Goal: Task Accomplishment & Management: Use online tool/utility

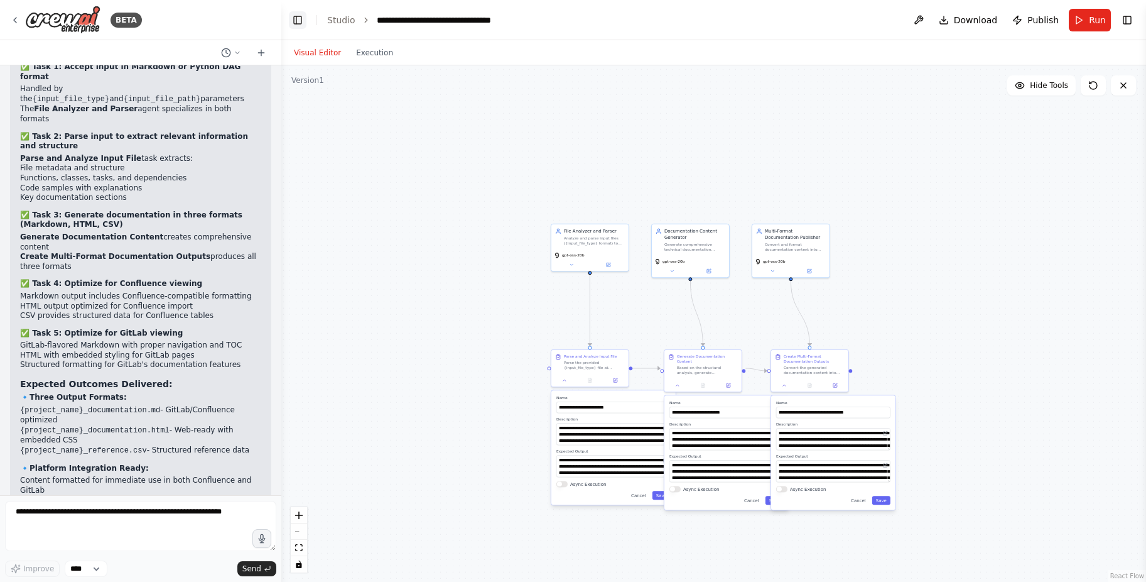
click at [297, 22] on button "Toggle Left Sidebar" at bounding box center [298, 20] width 18 height 18
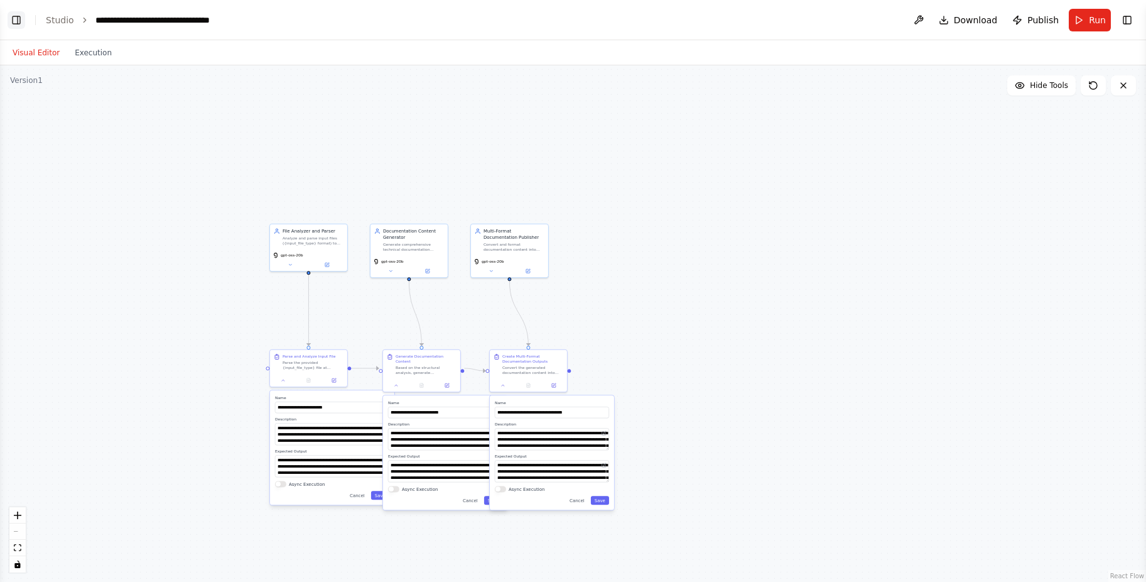
click at [14, 20] on button "Toggle Left Sidebar" at bounding box center [17, 20] width 18 height 18
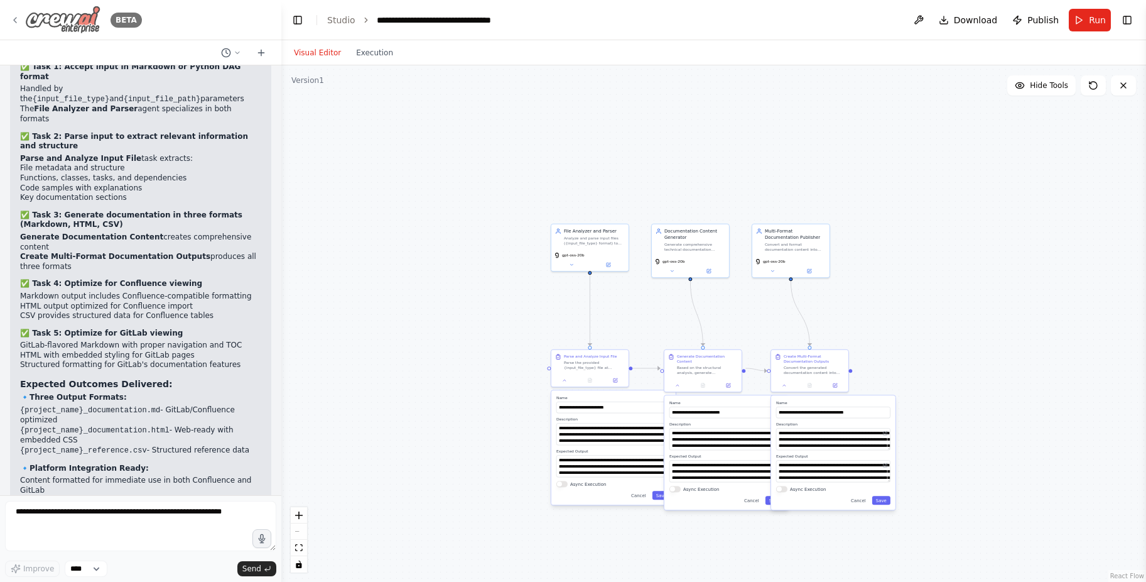
click at [73, 28] on img at bounding box center [62, 20] width 75 height 28
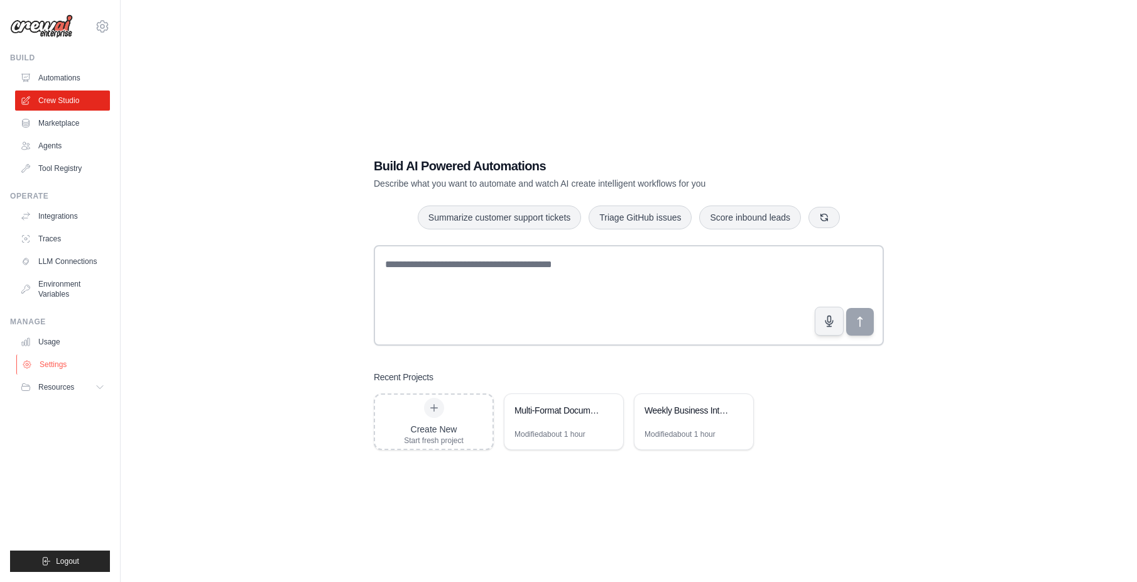
click at [53, 361] on link "Settings" at bounding box center [63, 364] width 95 height 20
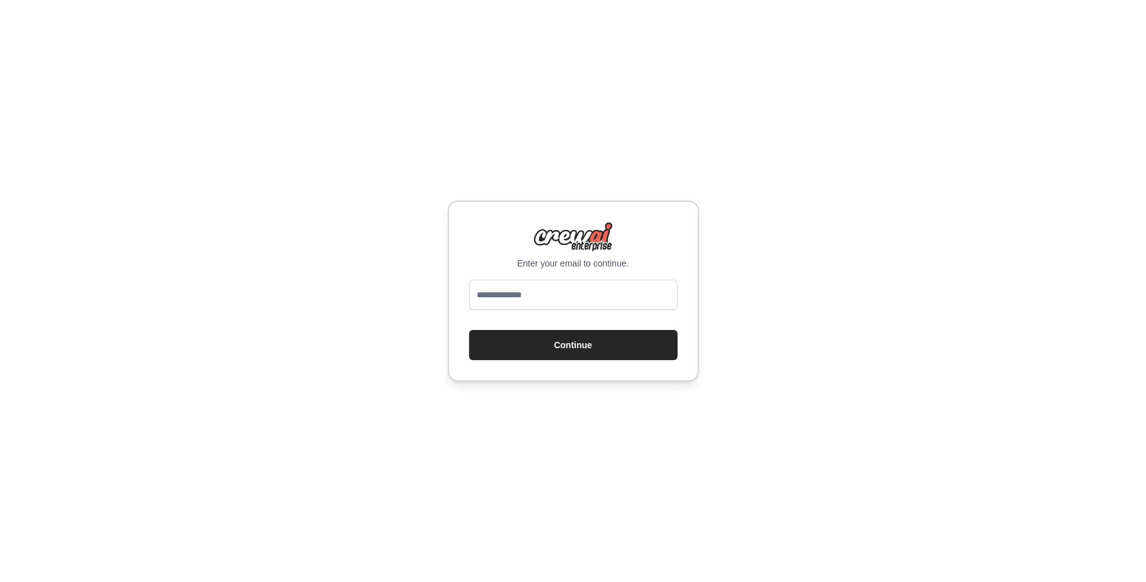
click at [869, 261] on div "Enter your email to continue. Continue" at bounding box center [573, 291] width 1146 height 582
click at [624, 340] on button "Continue" at bounding box center [573, 344] width 209 height 30
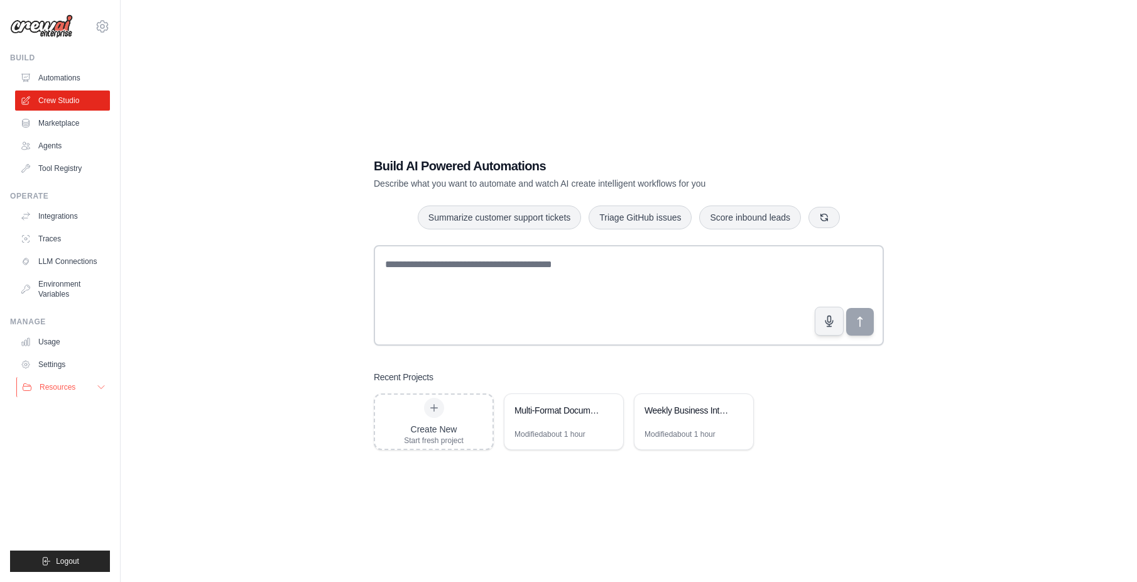
click at [60, 391] on span "Resources" at bounding box center [58, 387] width 36 height 10
click at [65, 448] on link "Blog" at bounding box center [67, 449] width 87 height 18
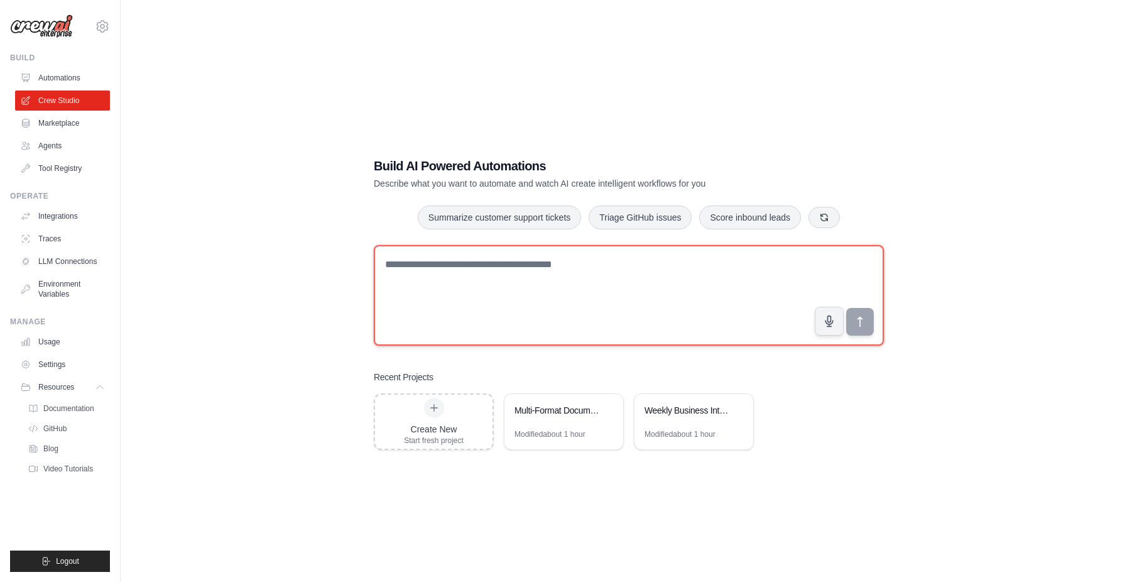
click at [496, 277] on textarea at bounding box center [629, 295] width 510 height 101
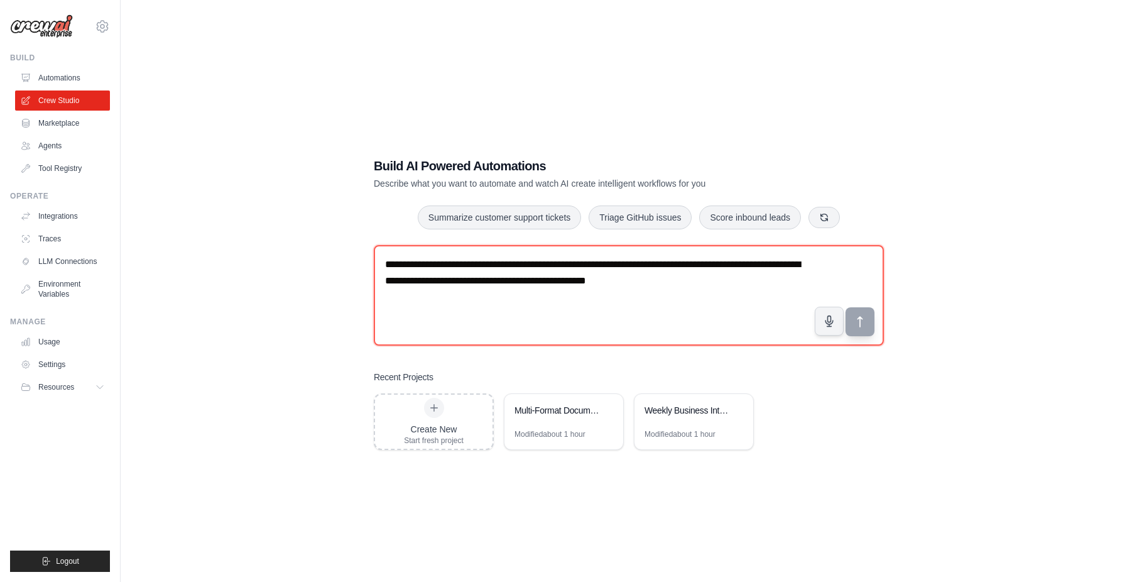
type textarea "**********"
drag, startPoint x: 717, startPoint y: 283, endPoint x: 219, endPoint y: 185, distance: 508.1
click at [219, 185] on div "**********" at bounding box center [629, 304] width 976 height 582
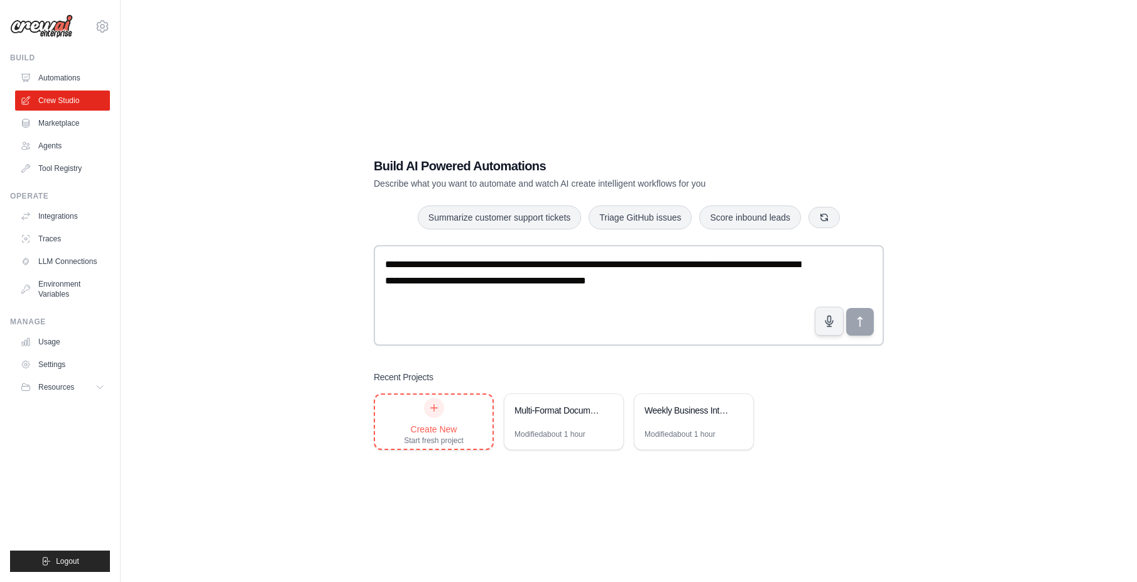
click at [451, 410] on div "Create New Start fresh project" at bounding box center [434, 422] width 60 height 48
click at [739, 408] on icon at bounding box center [736, 410] width 5 height 6
click at [693, 413] on div "Weekly Business Intelligence Reporter" at bounding box center [687, 410] width 86 height 13
click at [736, 410] on icon at bounding box center [736, 410] width 5 height 6
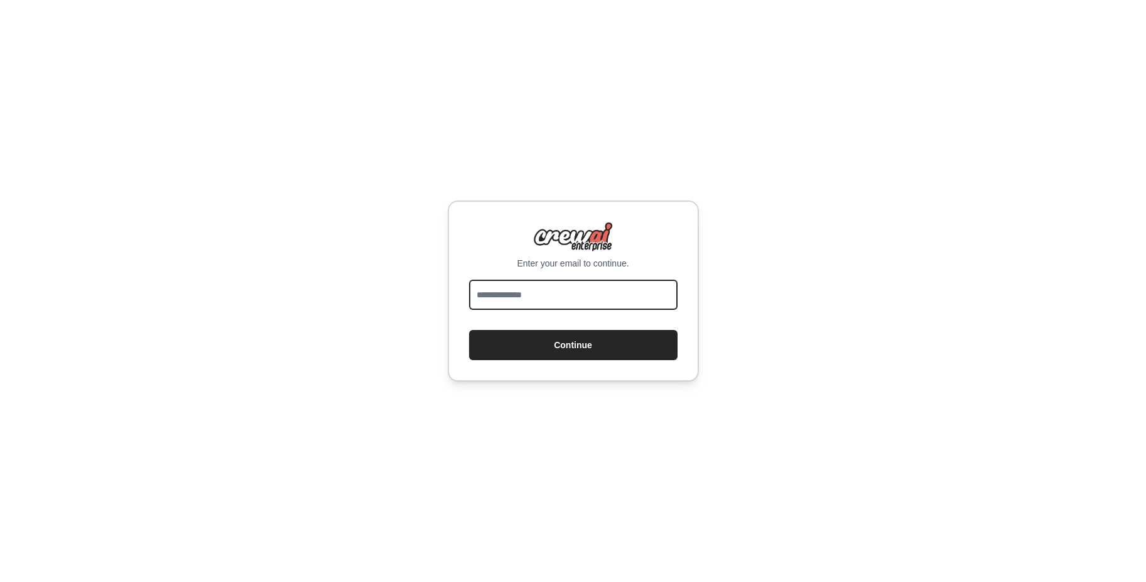
click at [564, 290] on input "email" at bounding box center [573, 295] width 209 height 30
click at [528, 289] on input "email" at bounding box center [573, 295] width 209 height 30
type input "**********"
click at [469, 330] on button "Continue" at bounding box center [573, 345] width 209 height 30
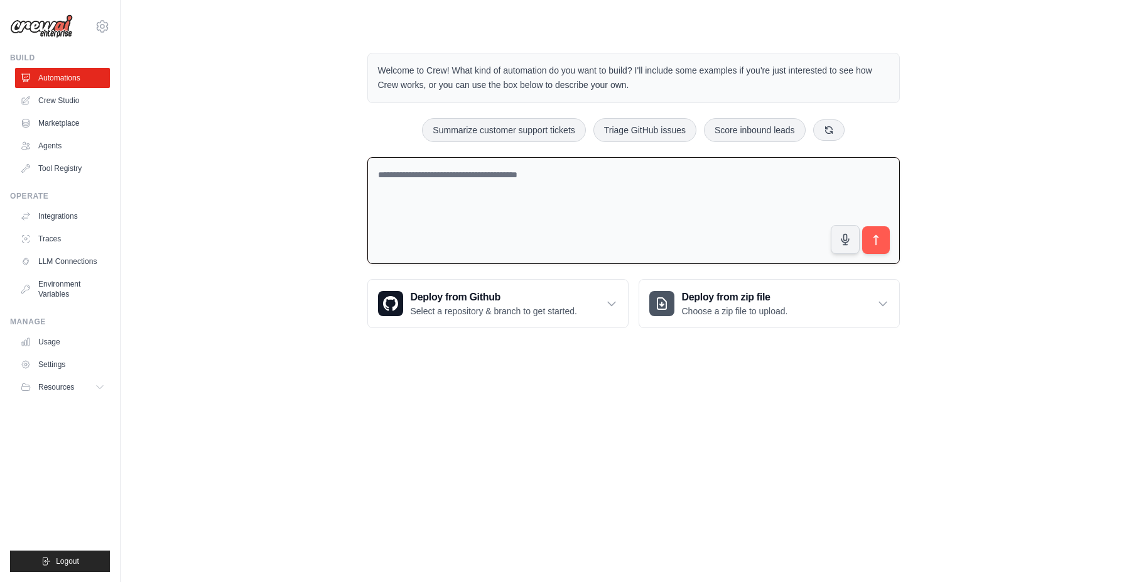
click at [502, 184] on textarea at bounding box center [633, 210] width 533 height 107
paste textarea "**********"
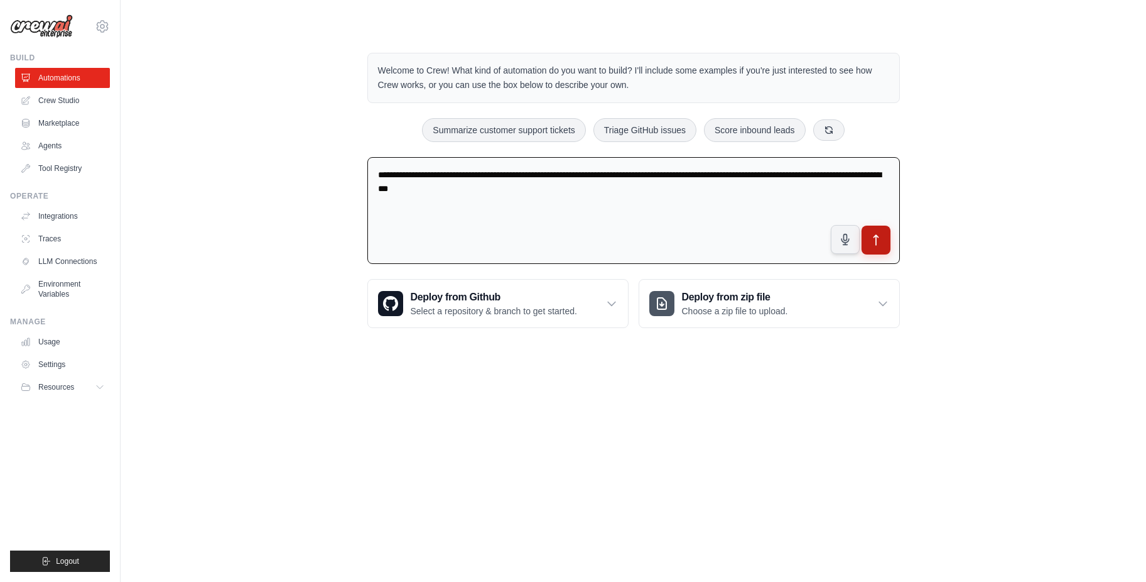
type textarea "**********"
click at [871, 237] on icon "submit" at bounding box center [875, 240] width 13 height 13
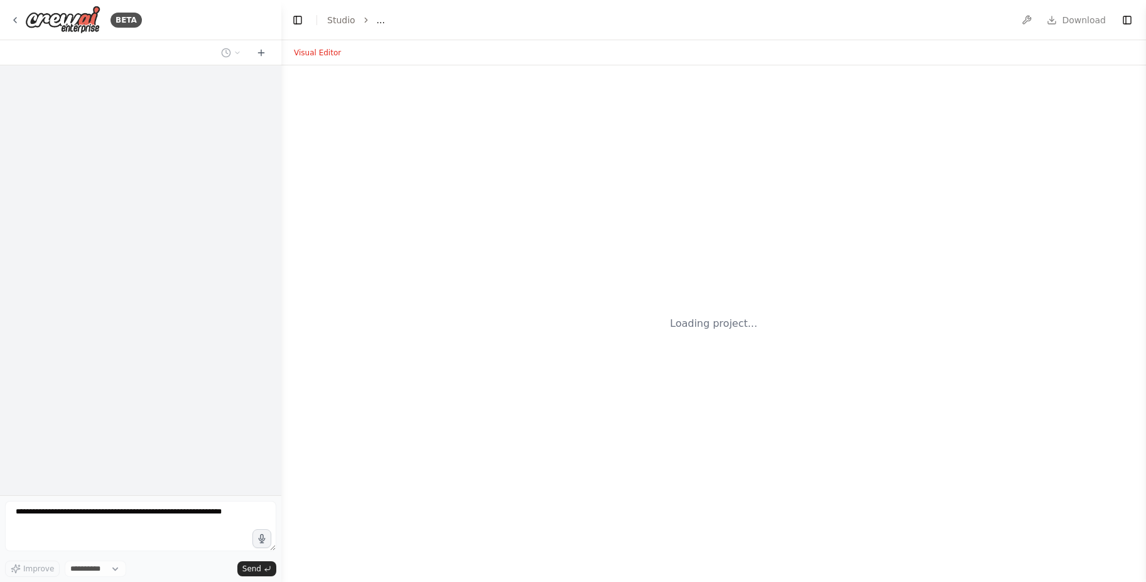
select select "****"
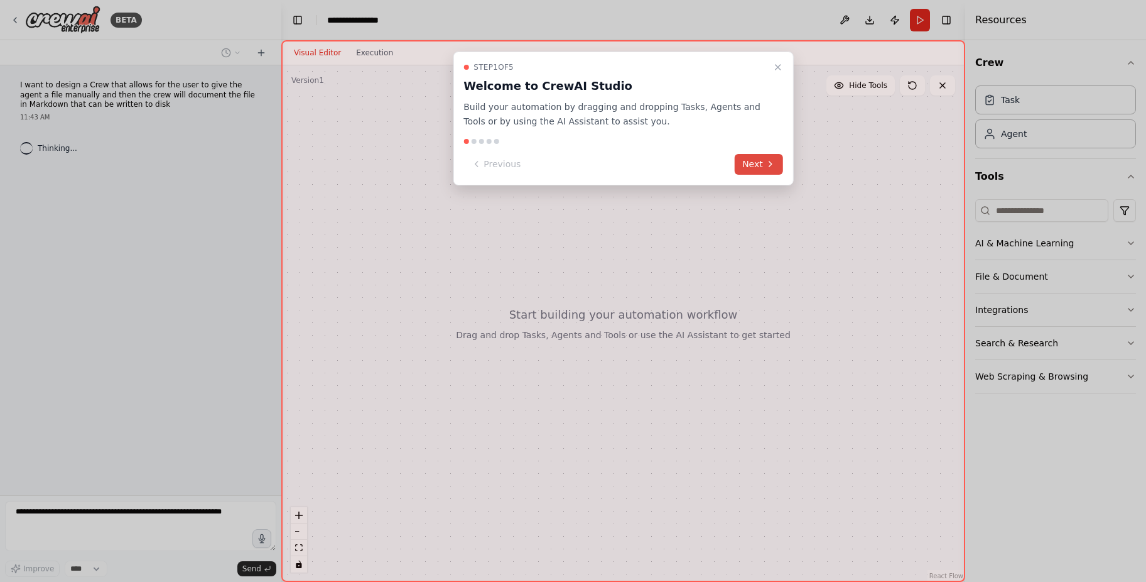
click at [759, 159] on button "Next" at bounding box center [759, 164] width 48 height 21
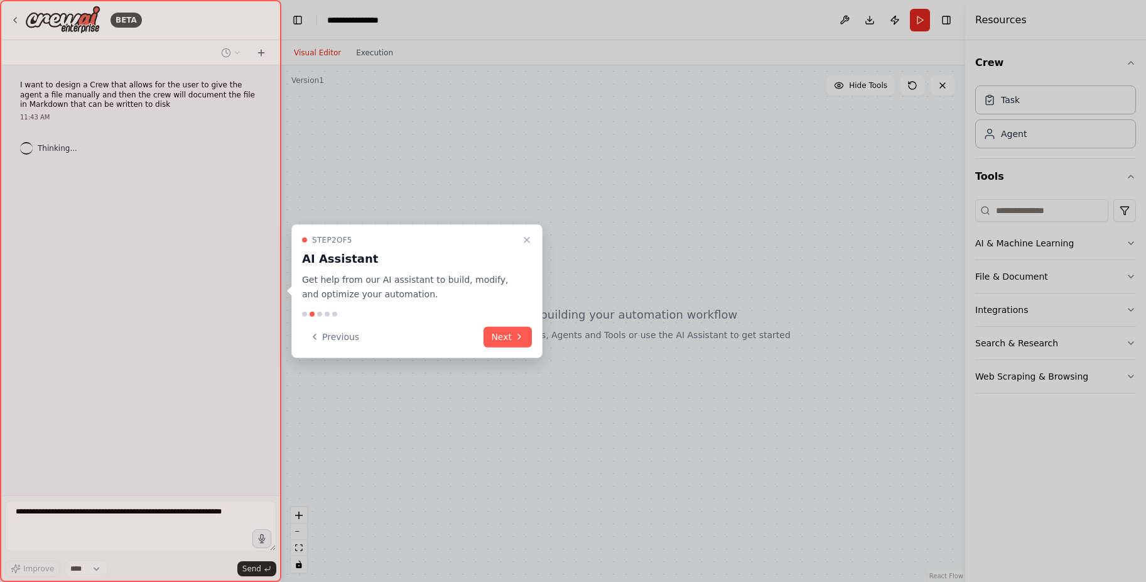
click at [759, 159] on div at bounding box center [573, 291] width 1146 height 582
click at [526, 238] on icon "Close walkthrough" at bounding box center [526, 239] width 5 height 5
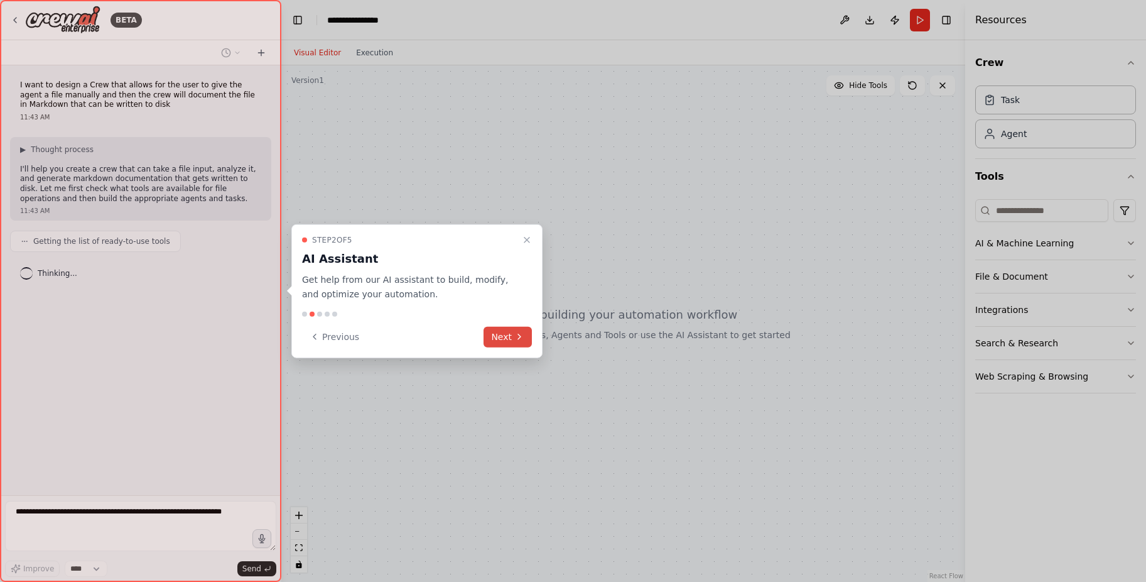
click at [508, 332] on button "Next" at bounding box center [508, 336] width 48 height 21
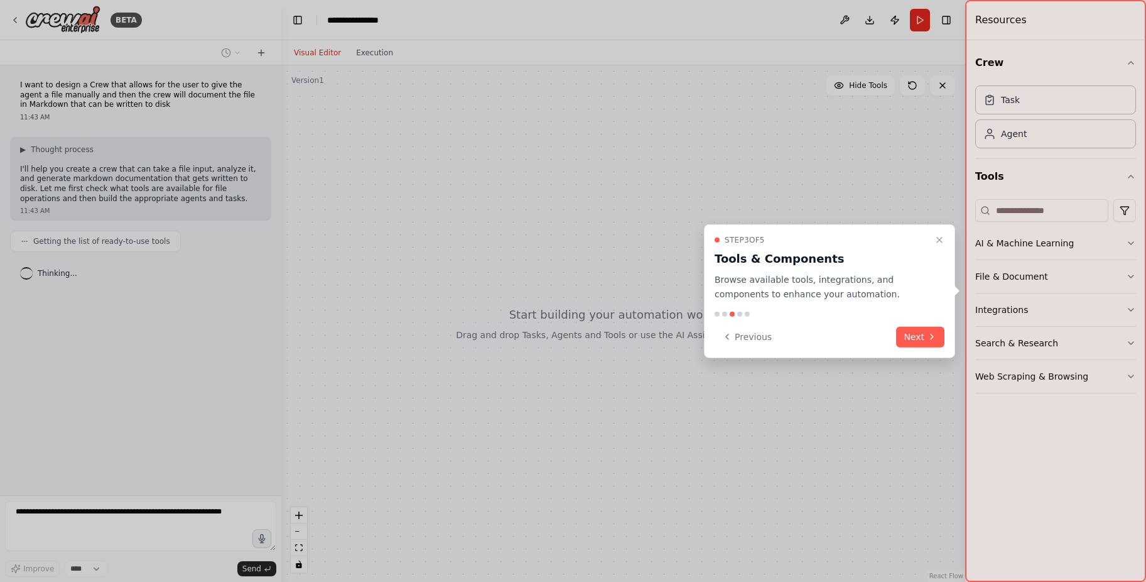
click at [948, 237] on div "Step 3 of 5 Tools & Components Browse available tools, integrations, and compon…" at bounding box center [829, 291] width 251 height 134
click at [899, 334] on button "Next" at bounding box center [920, 336] width 48 height 21
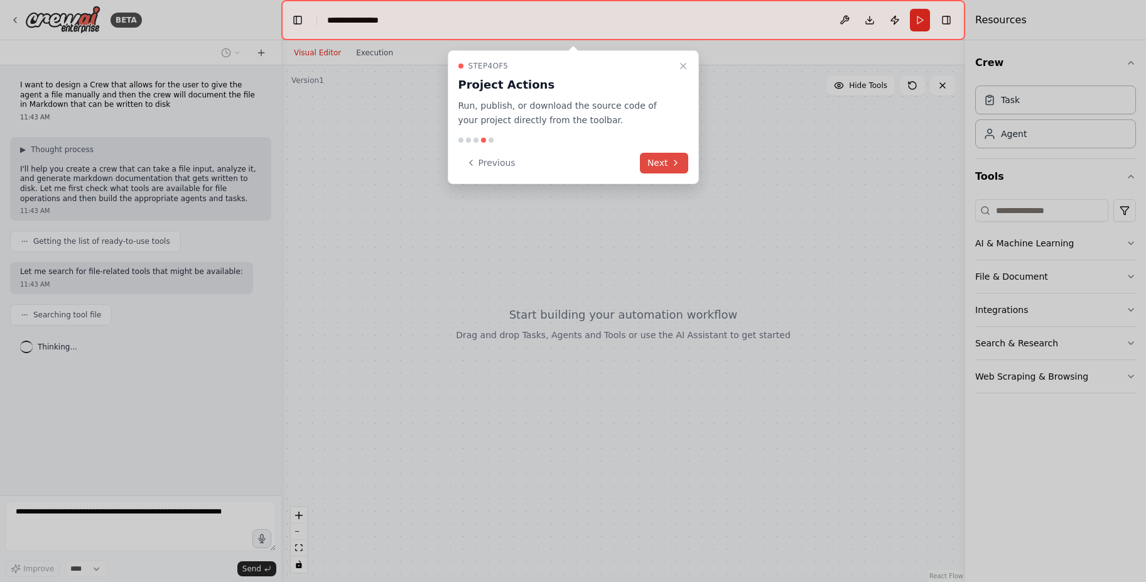
click at [658, 165] on button "Next" at bounding box center [664, 163] width 48 height 21
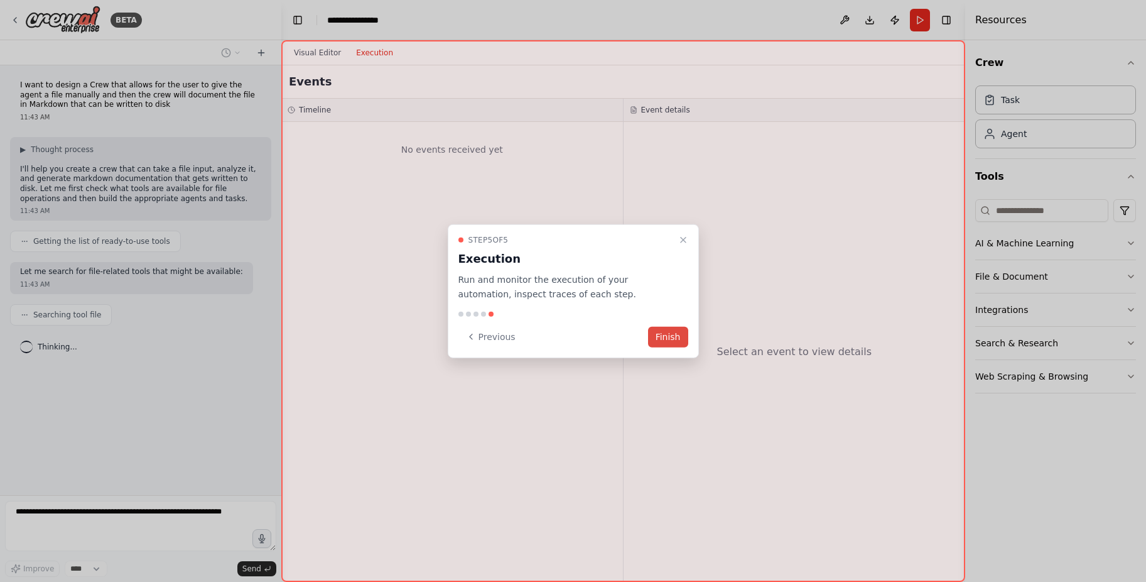
click at [675, 335] on button "Finish" at bounding box center [668, 336] width 40 height 21
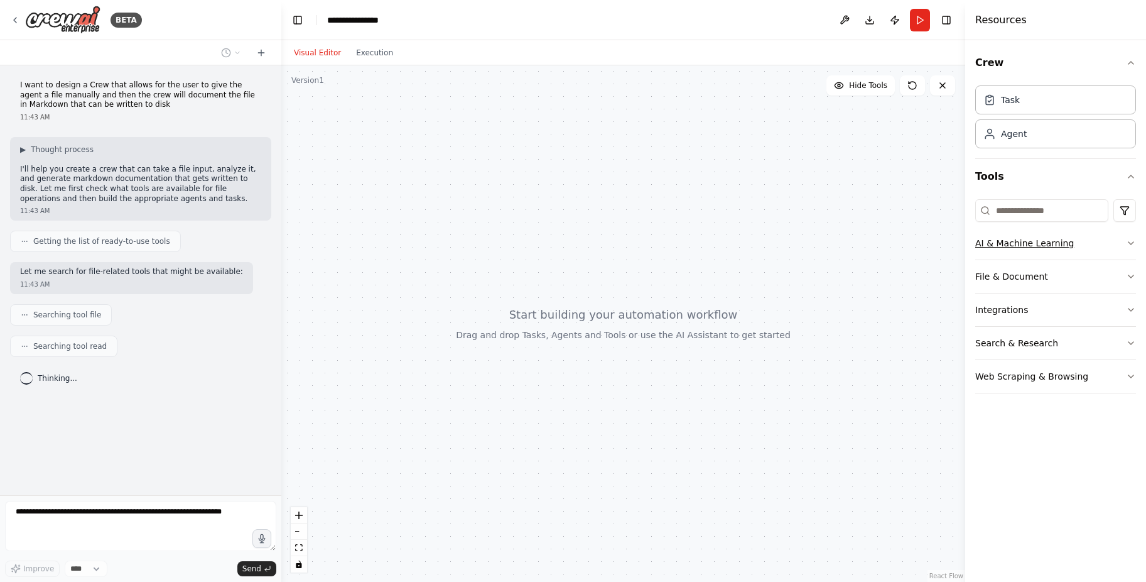
click at [1031, 241] on button "AI & Machine Learning" at bounding box center [1055, 243] width 161 height 33
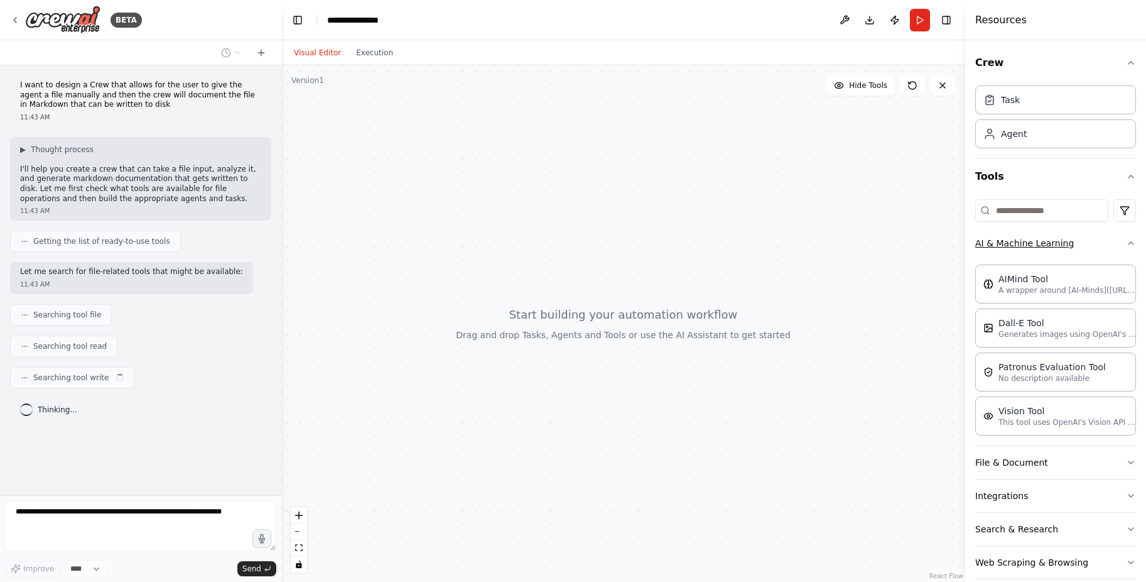
click at [1031, 241] on button "AI & Machine Learning" at bounding box center [1055, 243] width 161 height 33
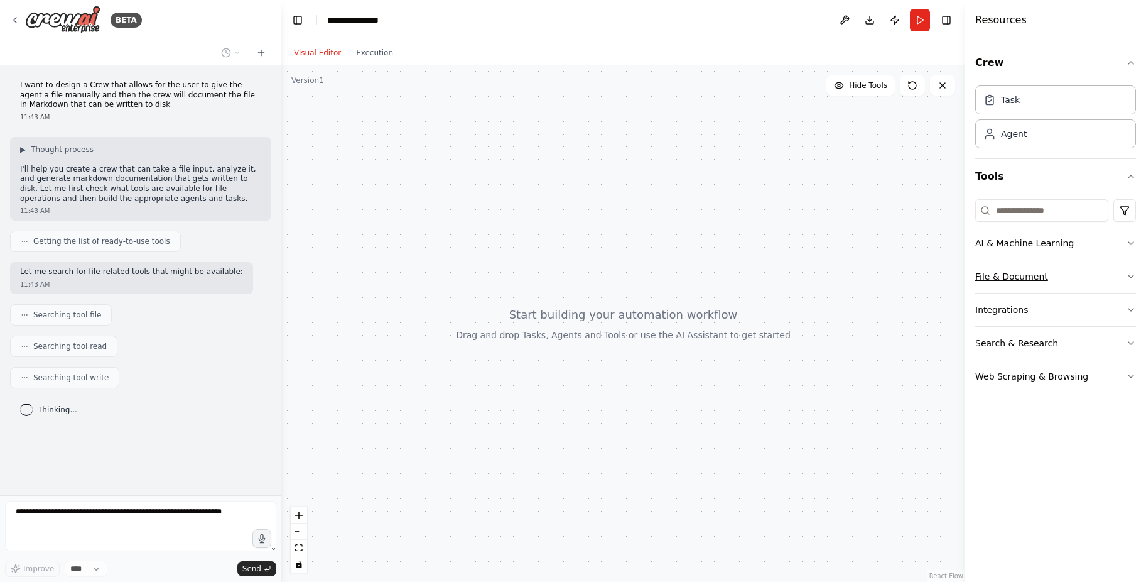
click at [1014, 283] on button "File & Document" at bounding box center [1055, 276] width 161 height 33
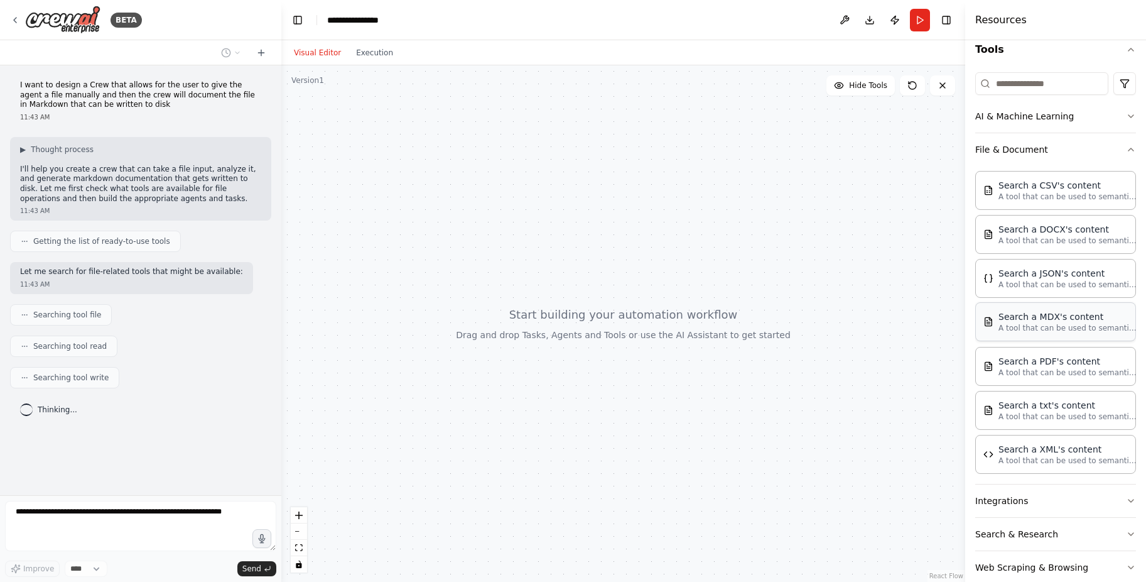
scroll to position [149, 0]
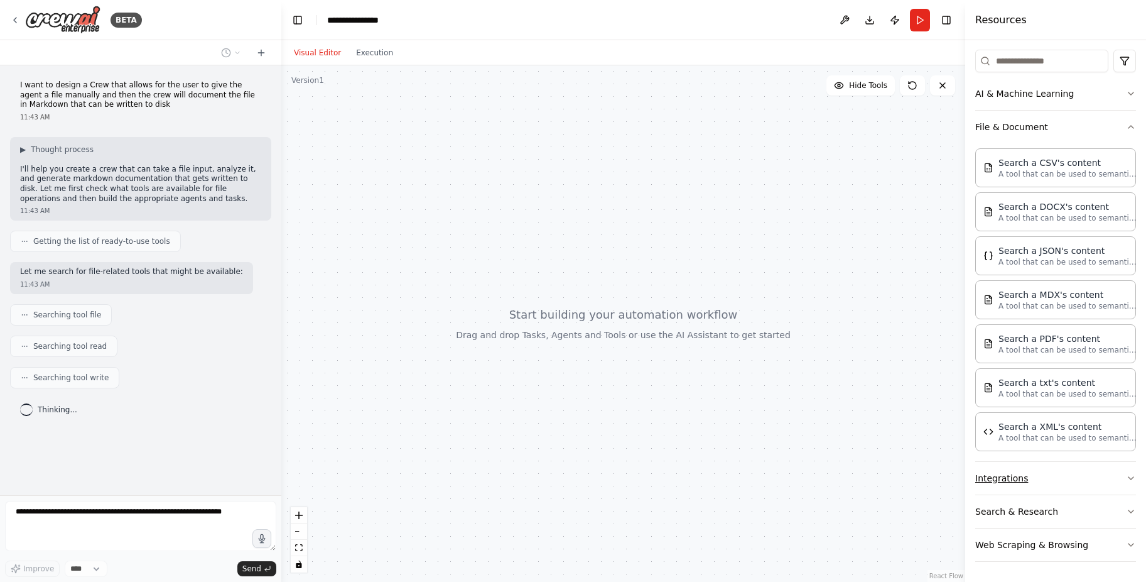
click at [1008, 474] on button "Integrations" at bounding box center [1055, 478] width 161 height 33
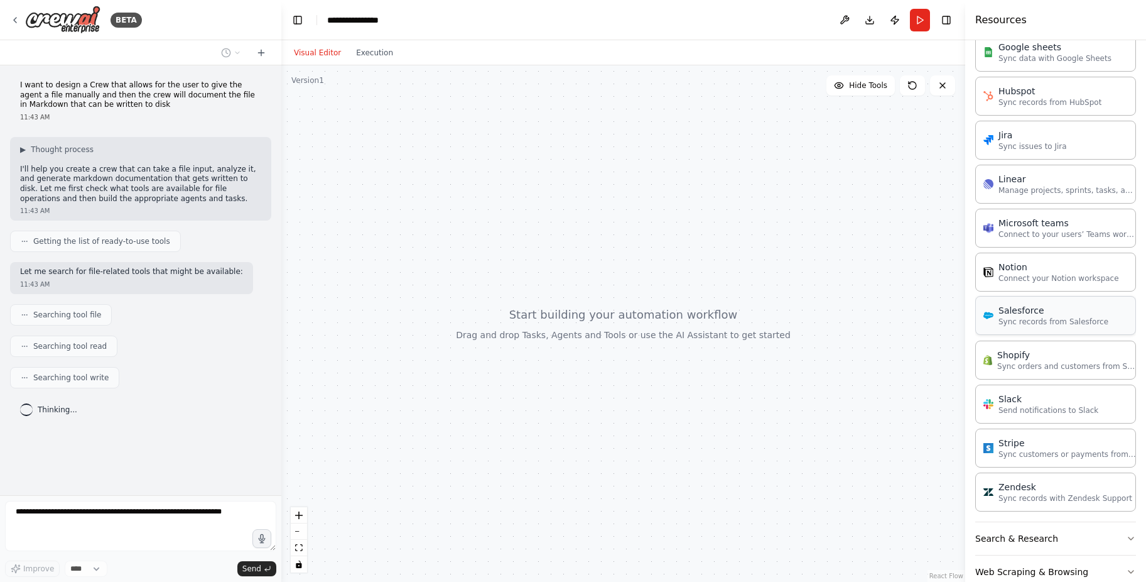
scroll to position [995, 0]
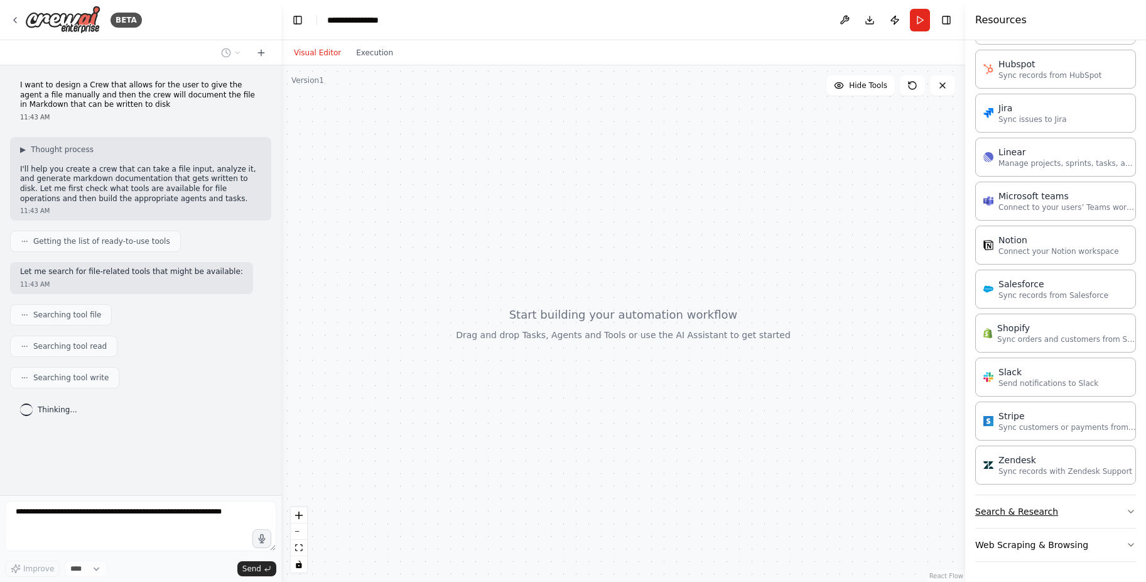
click at [1009, 512] on button "Search & Research" at bounding box center [1055, 511] width 161 height 33
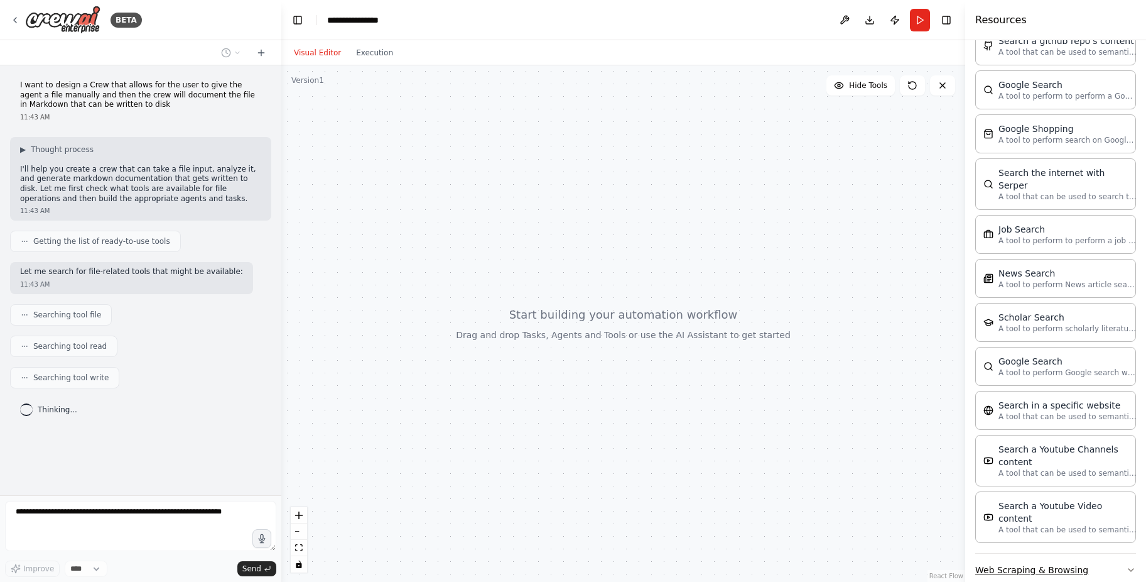
click at [1028, 553] on button "Web Scraping & Browsing" at bounding box center [1055, 569] width 161 height 33
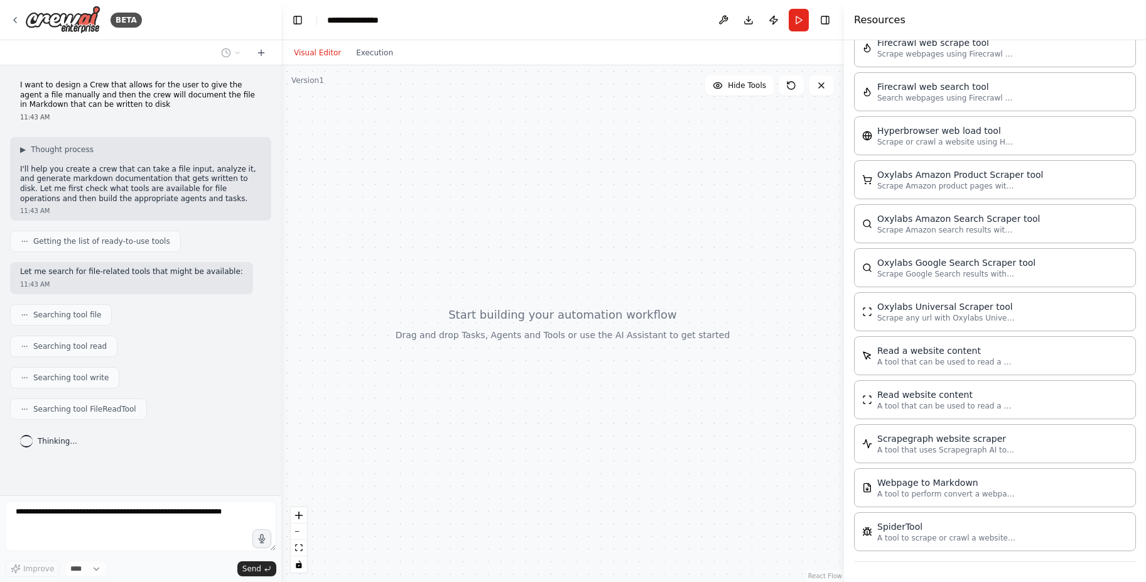
scroll to position [2246, 0]
drag, startPoint x: 969, startPoint y: 494, endPoint x: 834, endPoint y: 492, distance: 135.1
click at [834, 492] on div at bounding box center [836, 291] width 5 height 582
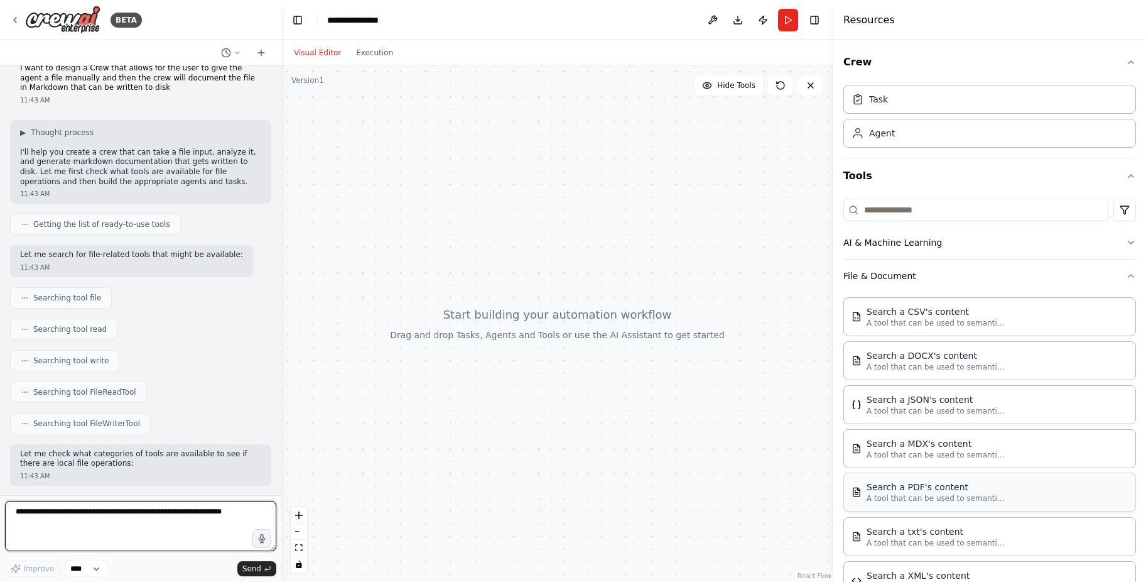
scroll to position [0, 0]
click at [921, 246] on button "AI & Machine Learning" at bounding box center [990, 243] width 293 height 33
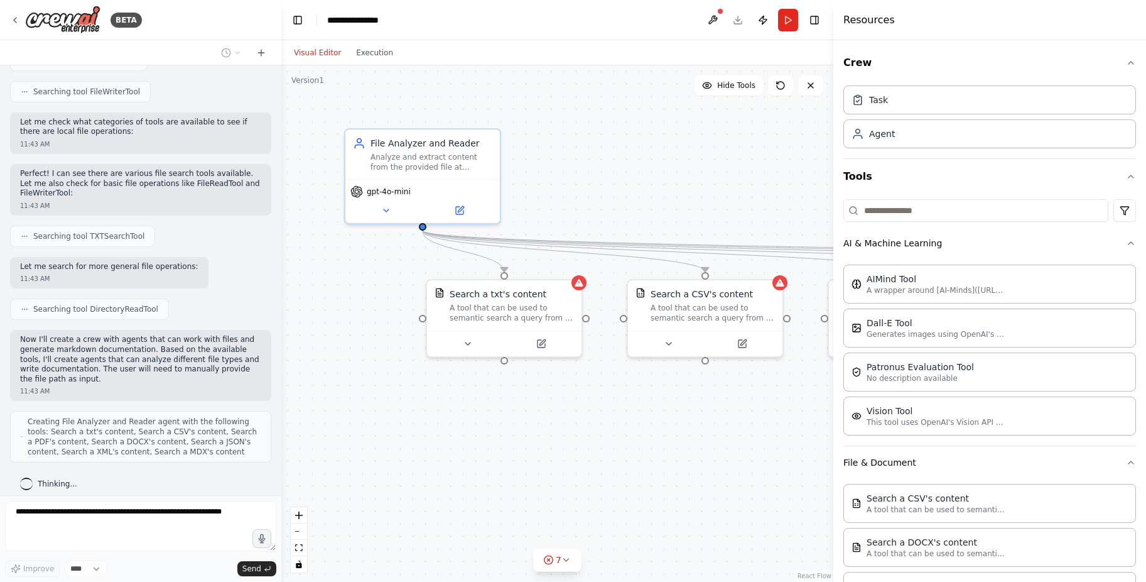
scroll to position [358, 0]
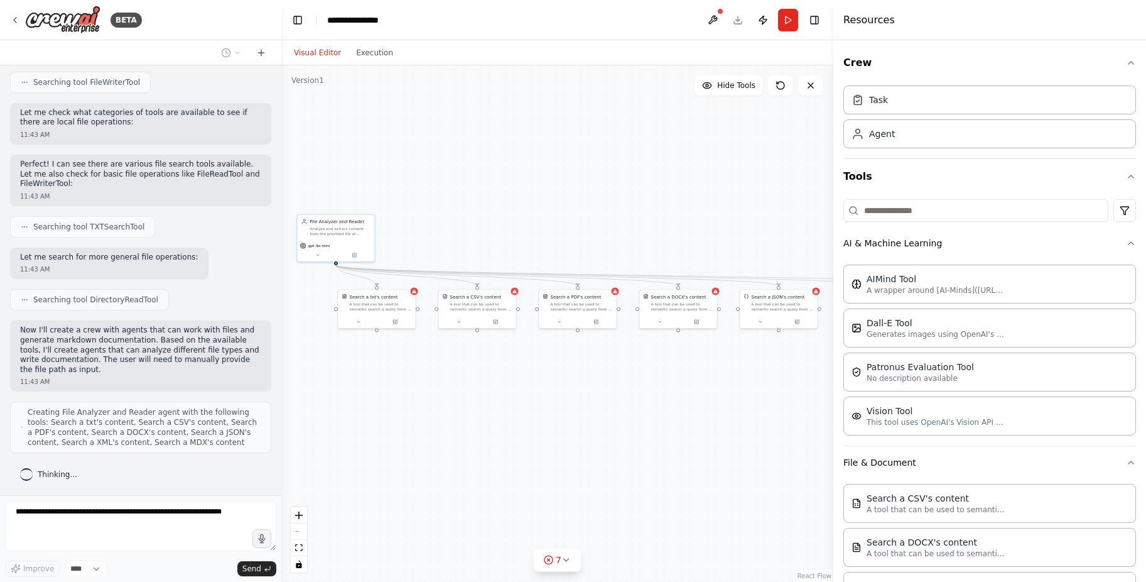
drag, startPoint x: 709, startPoint y: 429, endPoint x: 503, endPoint y: 421, distance: 206.8
click at [503, 421] on div ".deletable-edge-delete-btn { width: 20px; height: 20px; border: 0px solid #ffff…" at bounding box center [557, 323] width 552 height 516
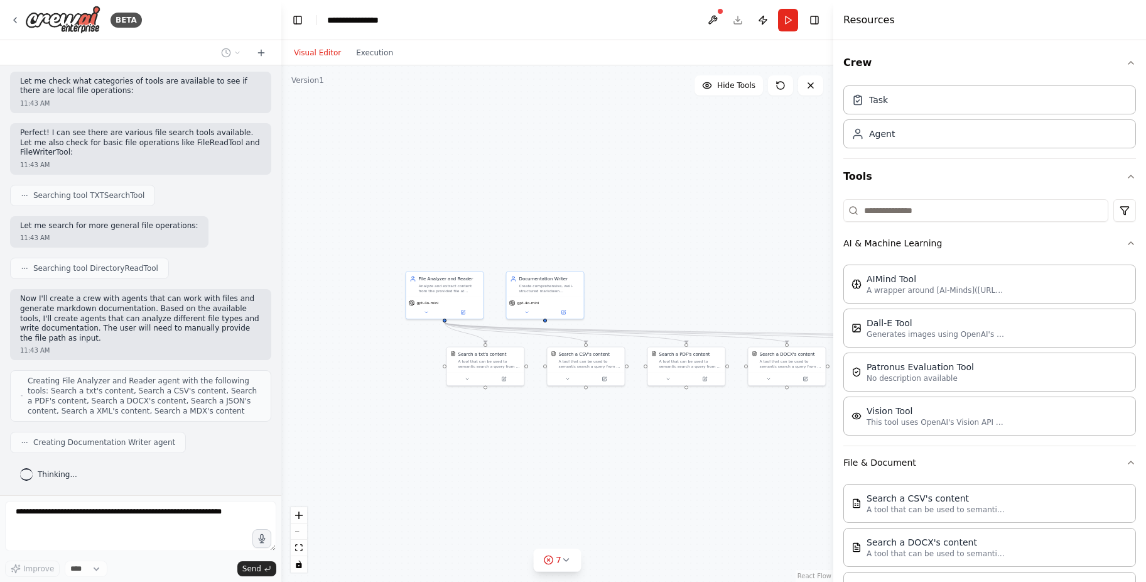
drag, startPoint x: 707, startPoint y: 375, endPoint x: 812, endPoint y: 430, distance: 119.1
click at [812, 430] on div ".deletable-edge-delete-btn { width: 20px; height: 20px; border: 0px solid #ffff…" at bounding box center [557, 323] width 552 height 516
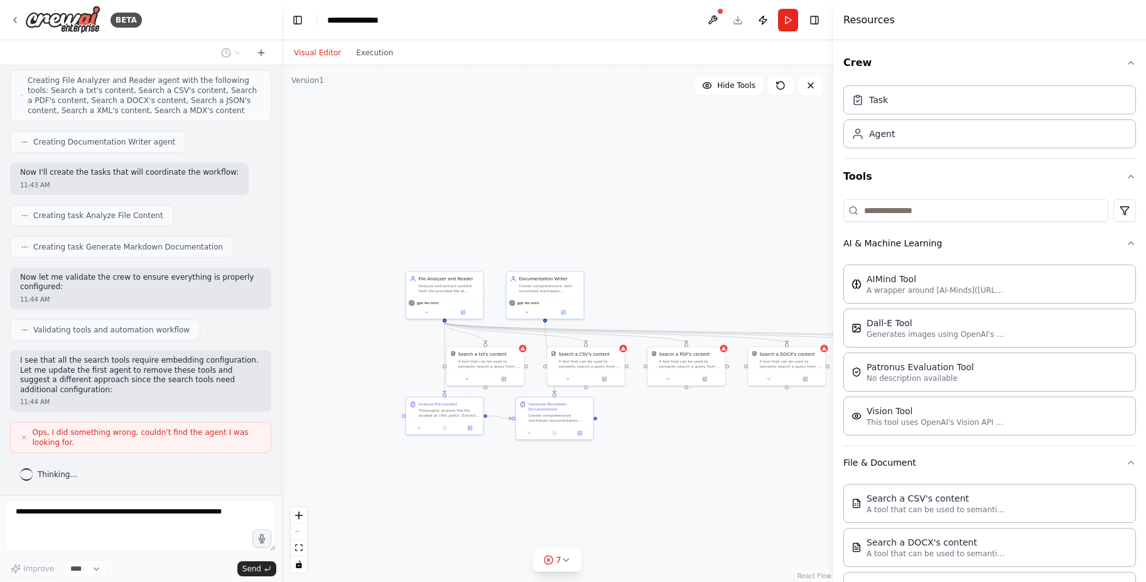
scroll to position [763, 0]
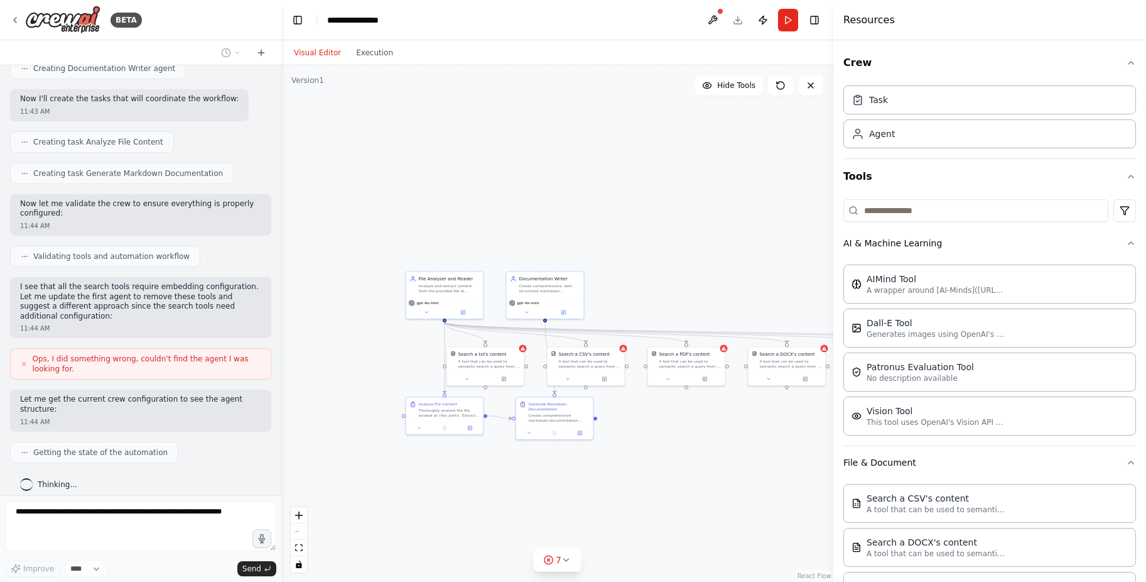
click at [90, 355] on span "Ops, I did something wrong, couldn't find the agent I was looking for." at bounding box center [147, 364] width 228 height 20
click at [144, 293] on p "I see that all the search tools require embedding configuration. Let me update …" at bounding box center [140, 301] width 241 height 39
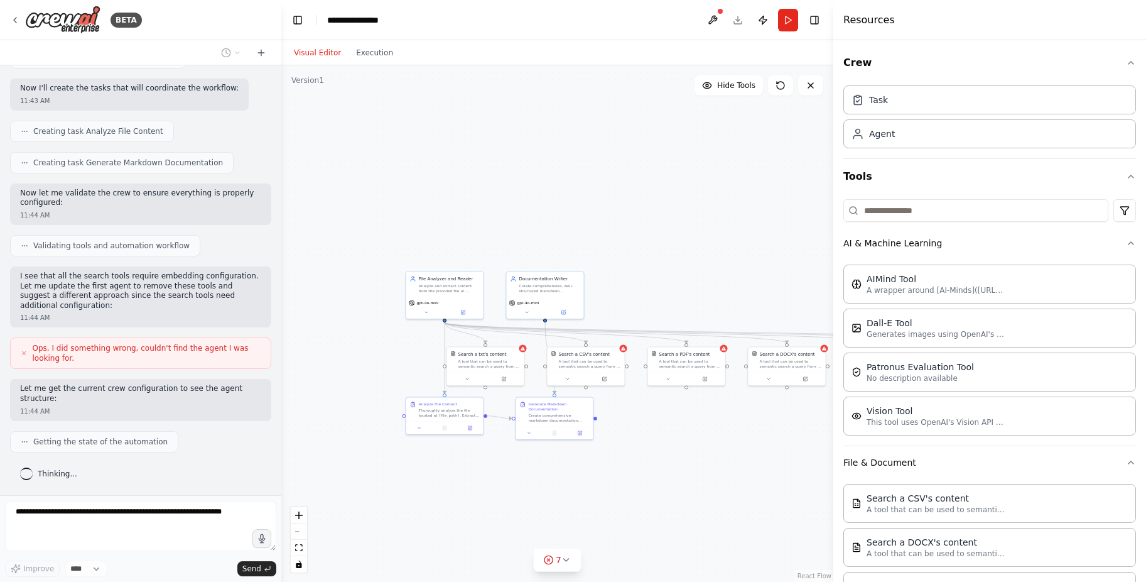
drag, startPoint x: 144, startPoint y: 293, endPoint x: 114, endPoint y: 306, distance: 33.2
click at [116, 337] on div "Ops, I did something wrong, couldn't find the agent I was looking for." at bounding box center [140, 352] width 261 height 31
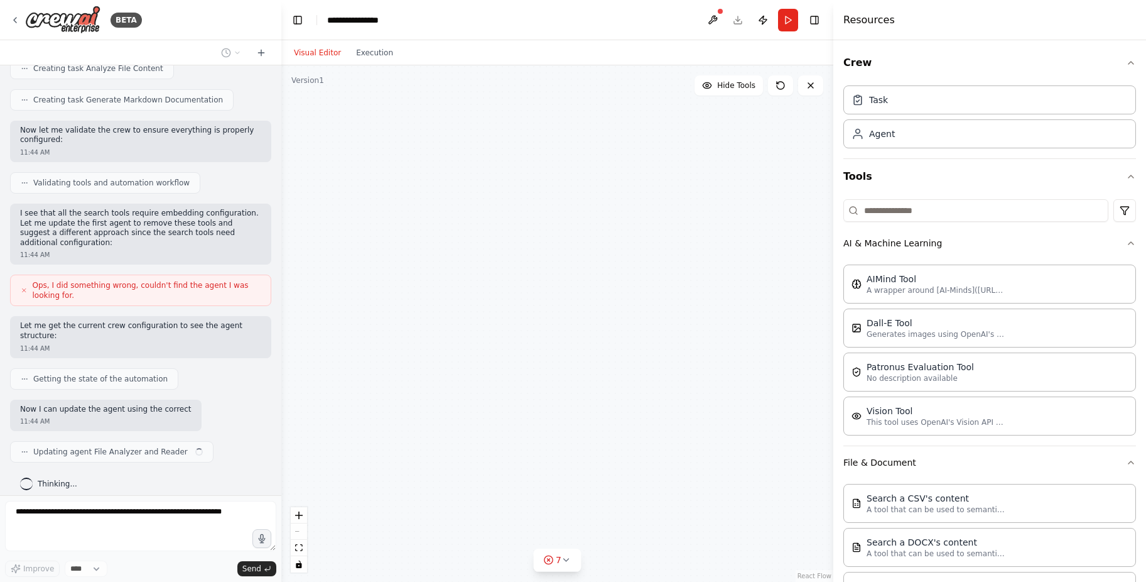
scroll to position [846, 0]
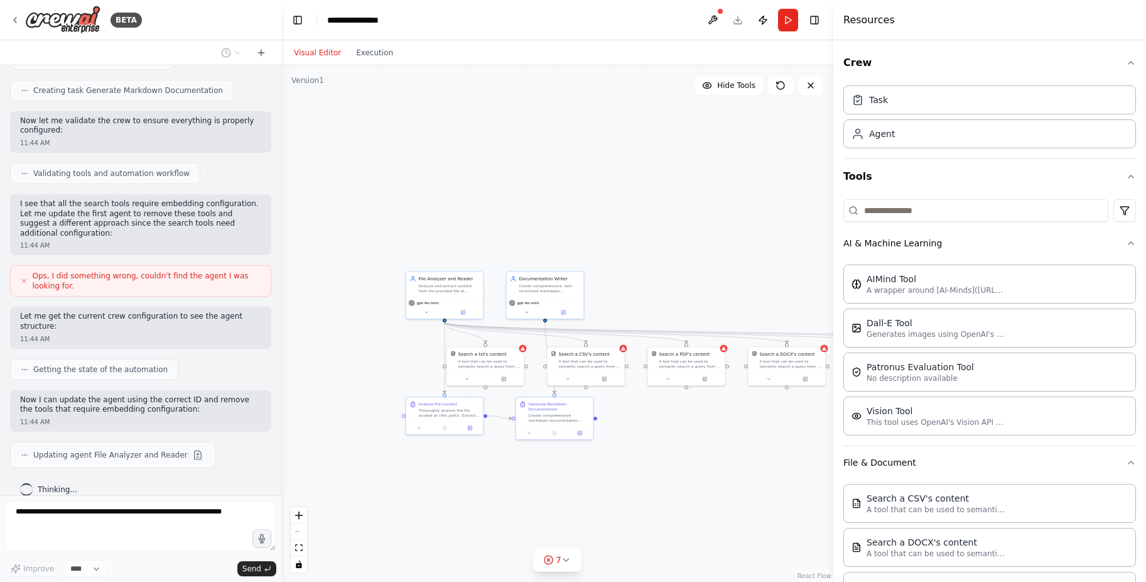
click at [143, 218] on p "I see that all the search tools require embedding configuration. Let me update …" at bounding box center [140, 218] width 241 height 39
drag, startPoint x: 143, startPoint y: 218, endPoint x: 117, endPoint y: 222, distance: 25.4
click at [118, 222] on p "I see that all the search tools require embedding configuration. Let me update …" at bounding box center [140, 218] width 241 height 39
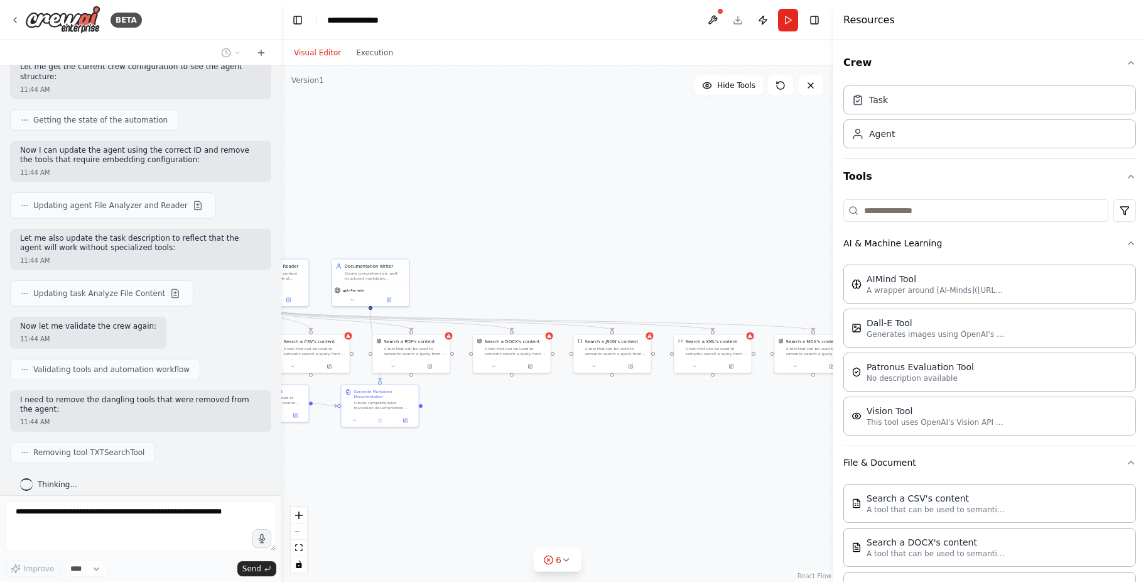
scroll to position [1127, 0]
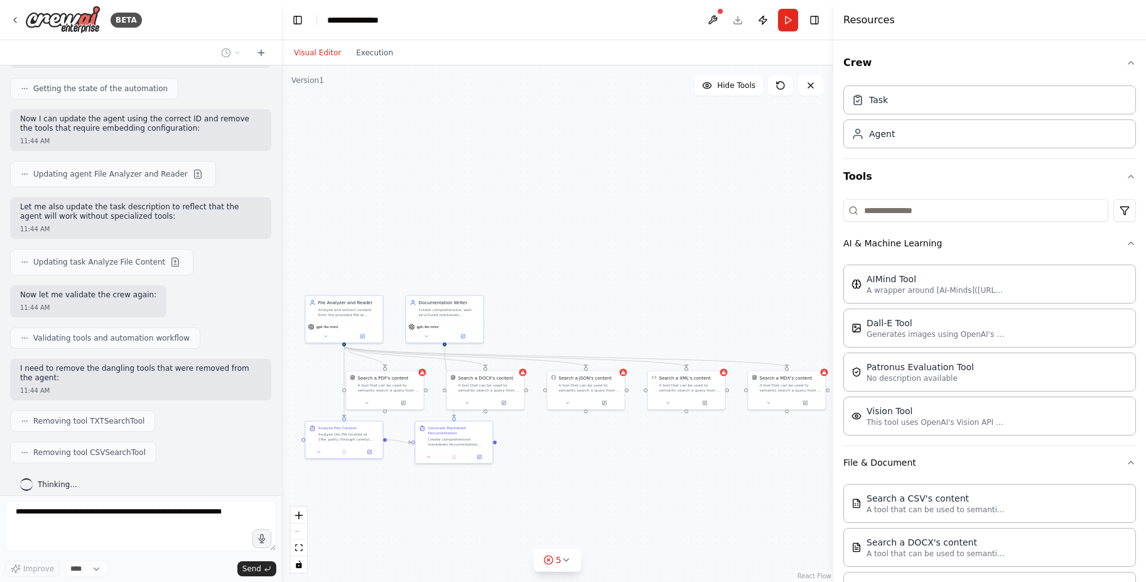
drag, startPoint x: 693, startPoint y: 416, endPoint x: 593, endPoint y: 440, distance: 103.3
click at [593, 440] on div ".deletable-edge-delete-btn { width: 20px; height: 20px; border: 0px solid #ffff…" at bounding box center [557, 323] width 552 height 516
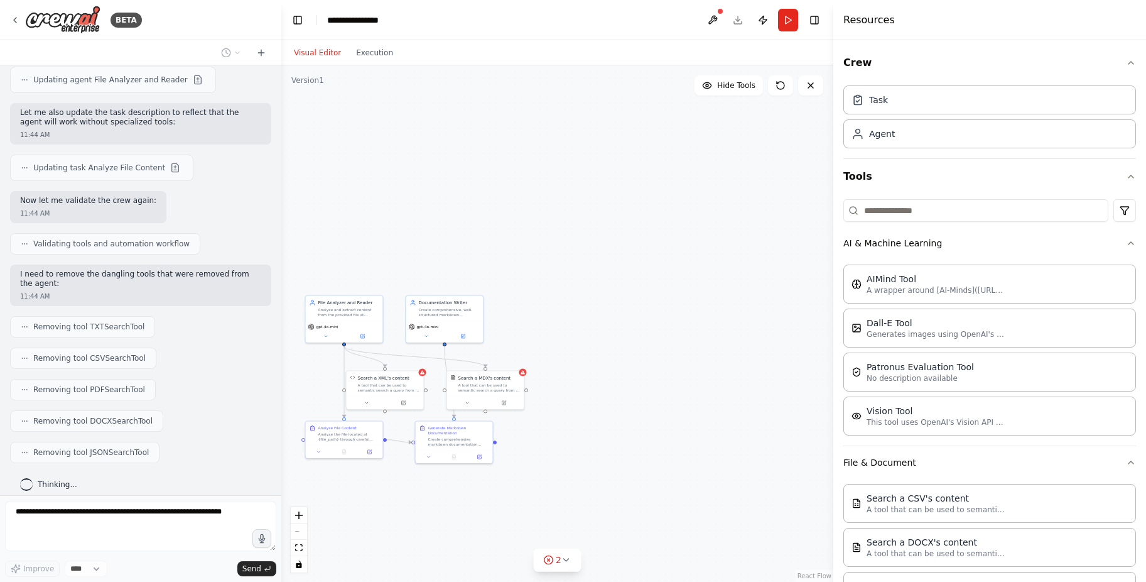
scroll to position [1252, 0]
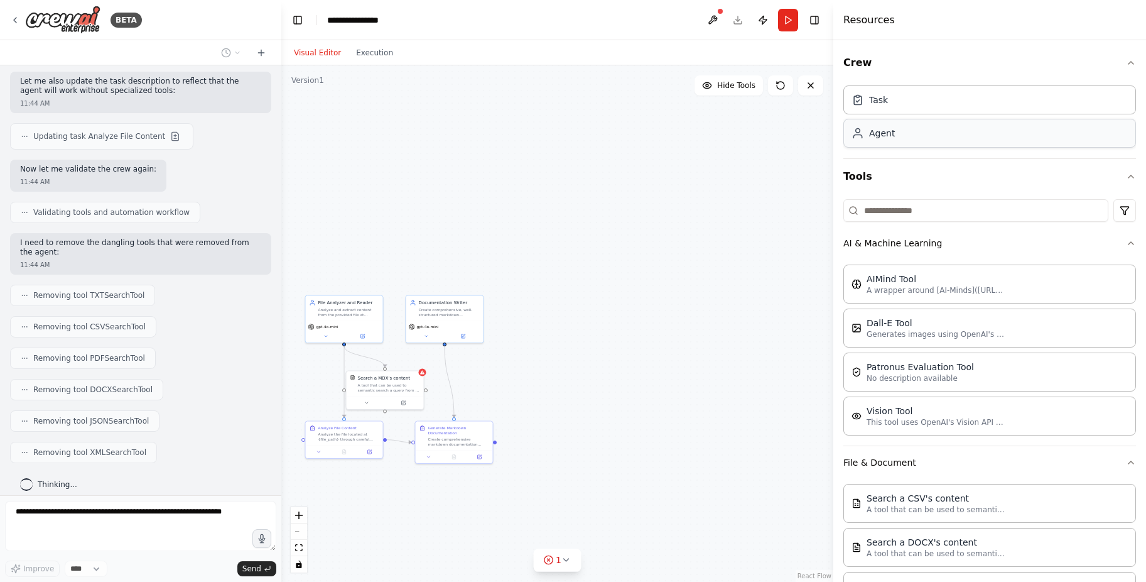
click at [946, 133] on div "Agent" at bounding box center [990, 133] width 293 height 29
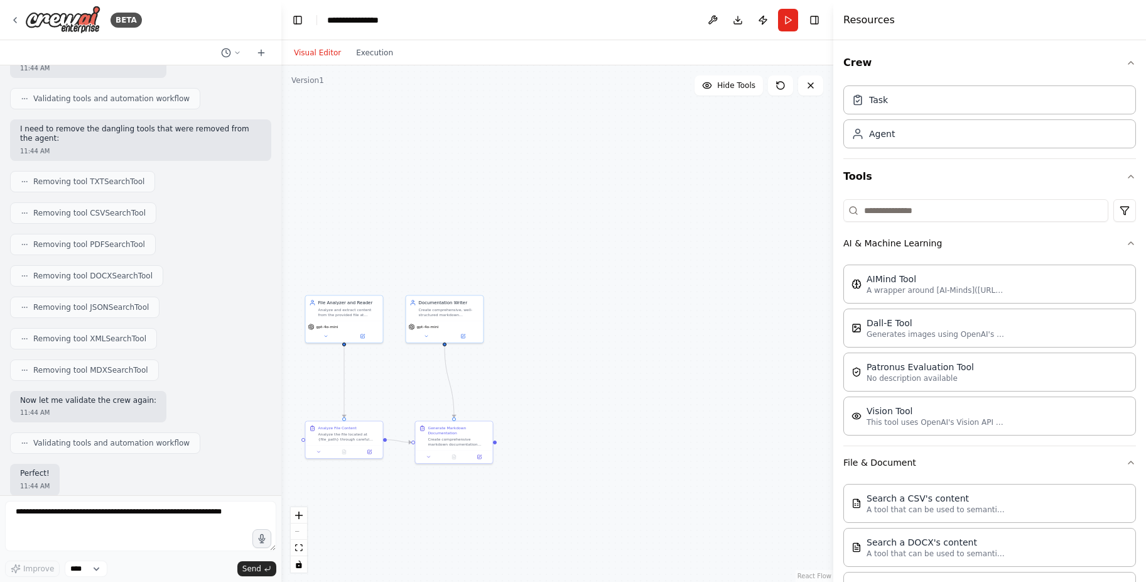
scroll to position [1430, 0]
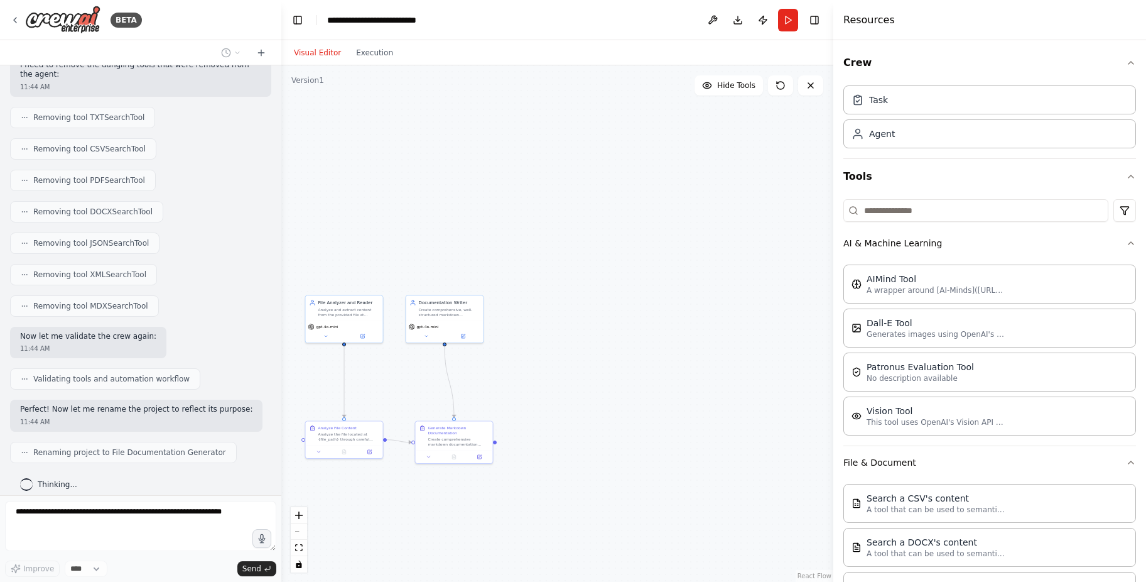
click at [641, 299] on div ".deletable-edge-delete-btn { width: 20px; height: 20px; border: 0px solid #ffff…" at bounding box center [557, 323] width 552 height 516
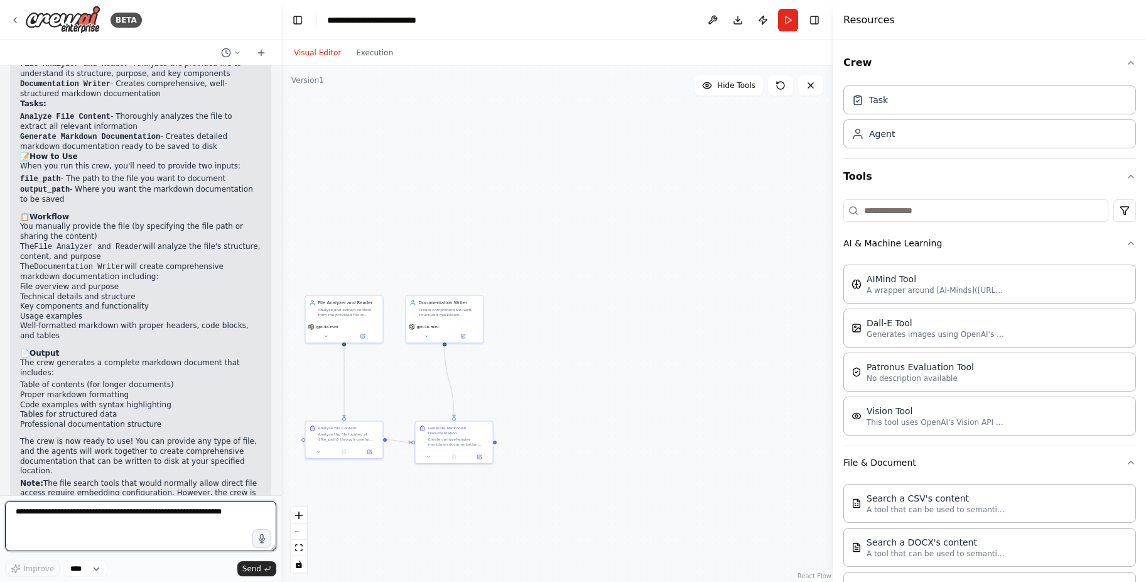
scroll to position [1923, 0]
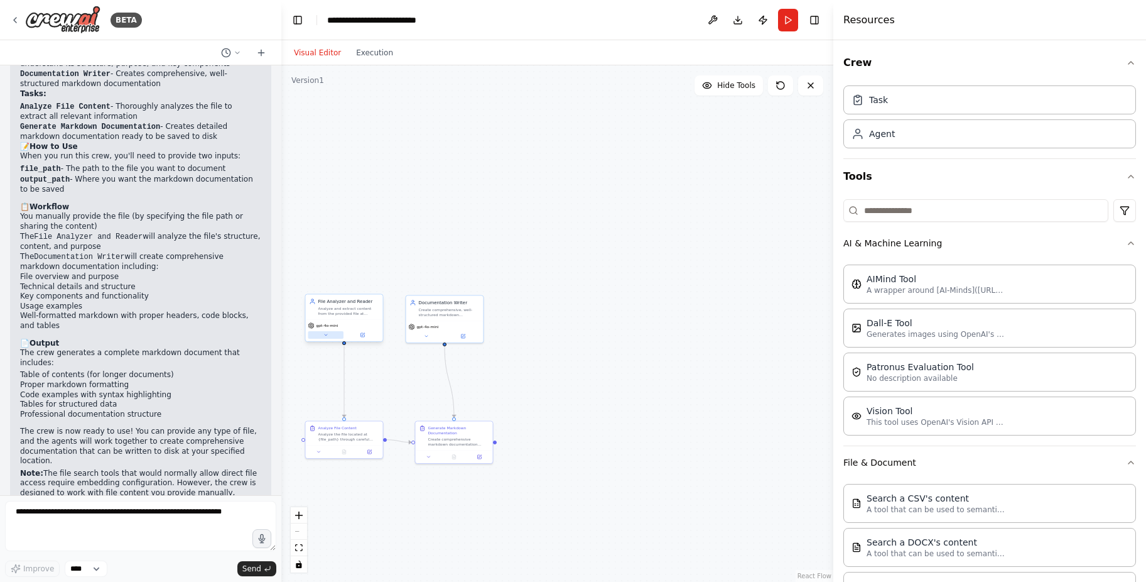
click at [328, 334] on icon at bounding box center [325, 334] width 5 height 5
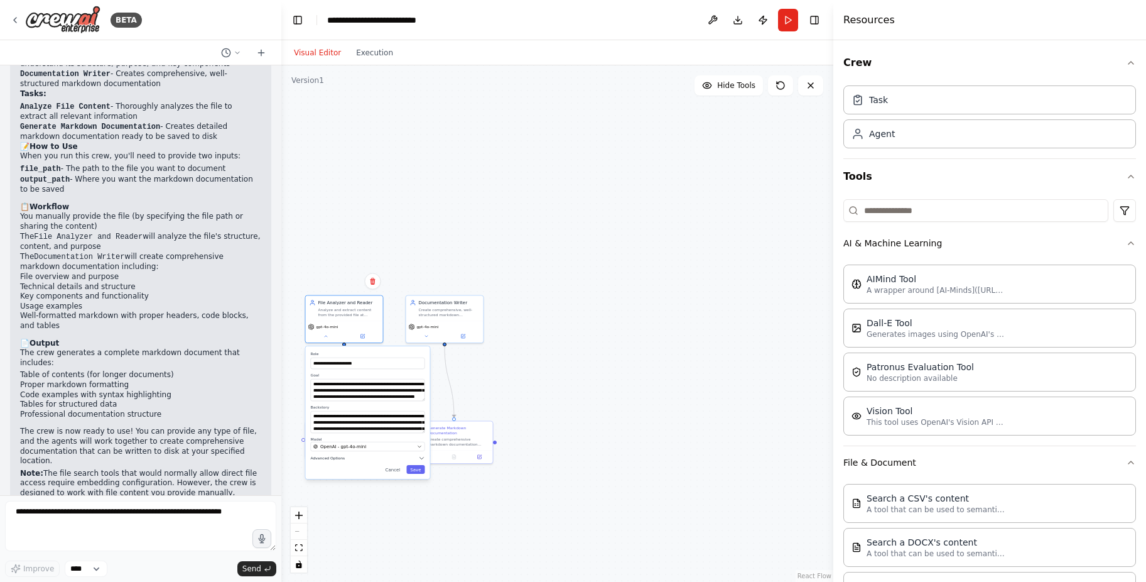
click at [334, 456] on span "Advanced Options" at bounding box center [328, 457] width 35 height 5
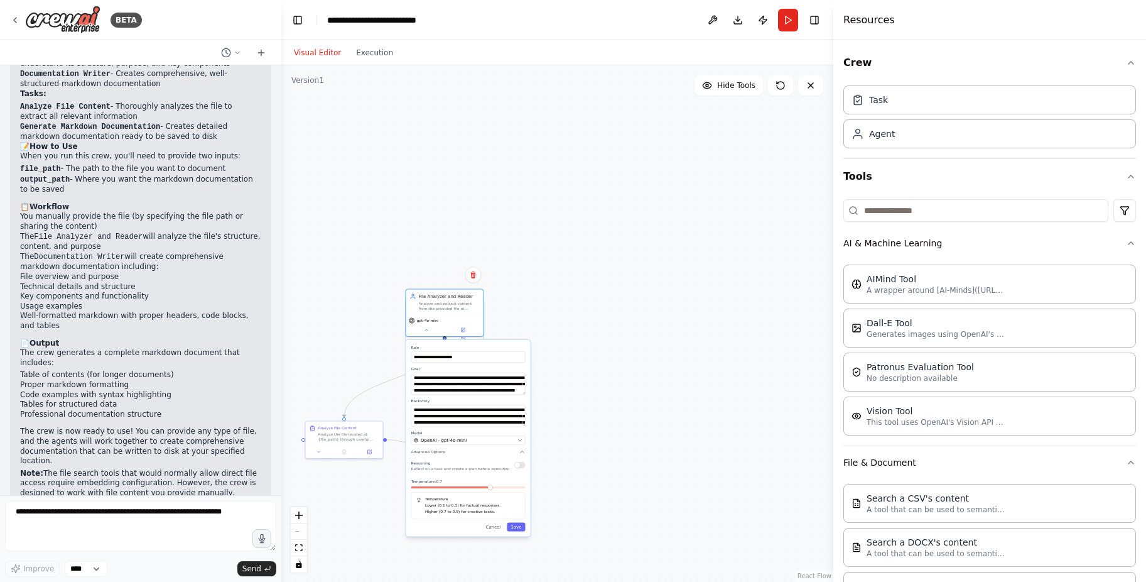
drag, startPoint x: 389, startPoint y: 496, endPoint x: 479, endPoint y: 489, distance: 90.7
click at [481, 489] on div at bounding box center [468, 488] width 114 height 4
click at [431, 486] on div "Temperature: 0.7 Temperature Lower (0.1 to 0.3) for factual responses. Higher (…" at bounding box center [462, 499] width 114 height 40
click at [423, 489] on div at bounding box center [462, 488] width 114 height 4
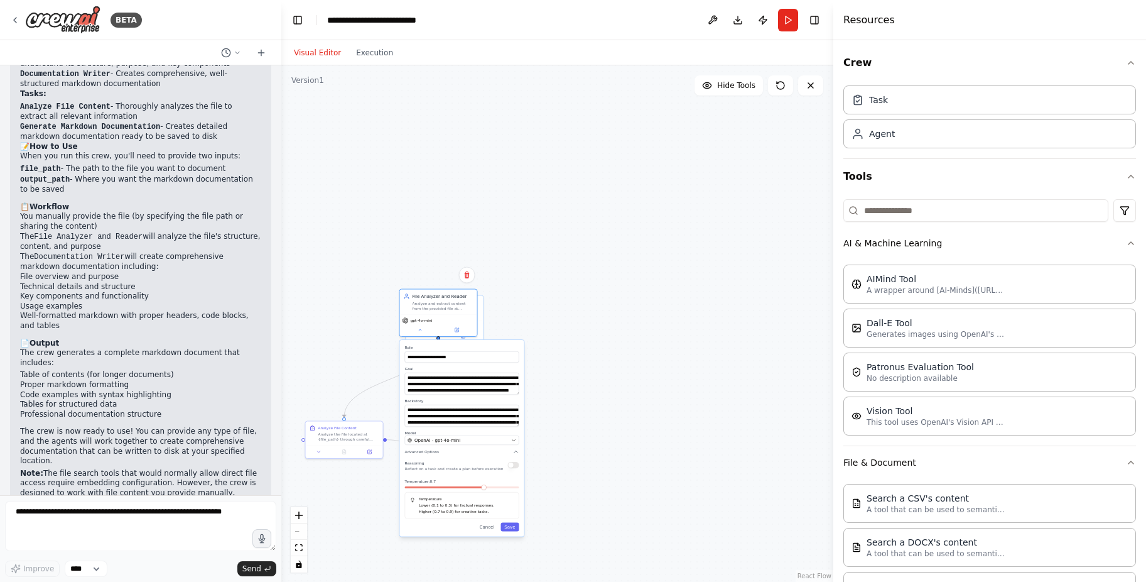
click at [484, 485] on span at bounding box center [483, 487] width 5 height 5
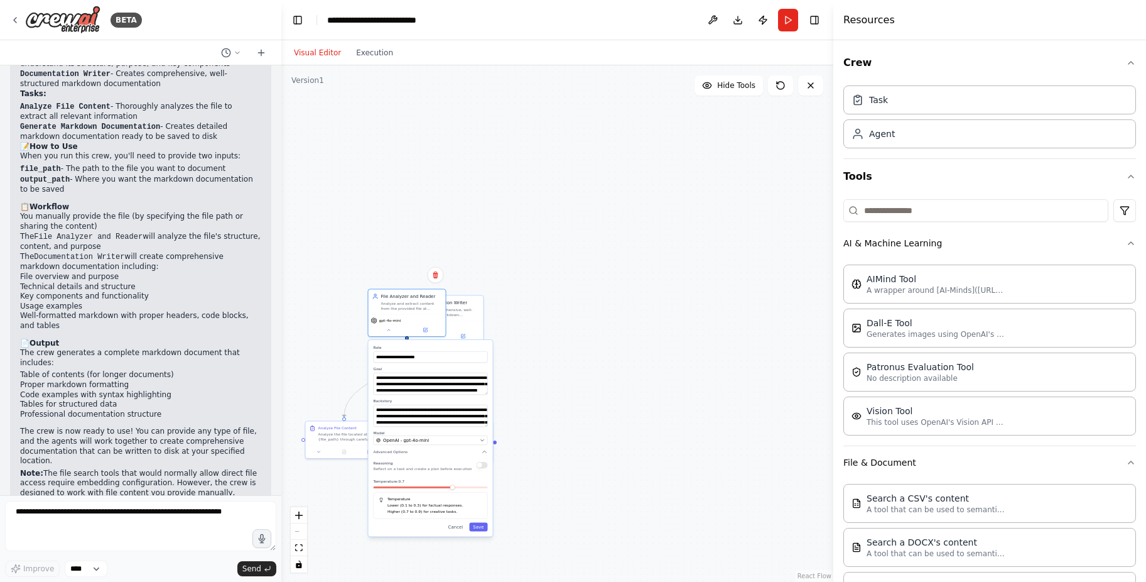
drag, startPoint x: 483, startPoint y: 491, endPoint x: 465, endPoint y: 491, distance: 17.6
click at [465, 491] on div "Temperature: 0.7 Temperature Lower (0.1 to 0.3) for factual responses. Higher (…" at bounding box center [431, 499] width 114 height 40
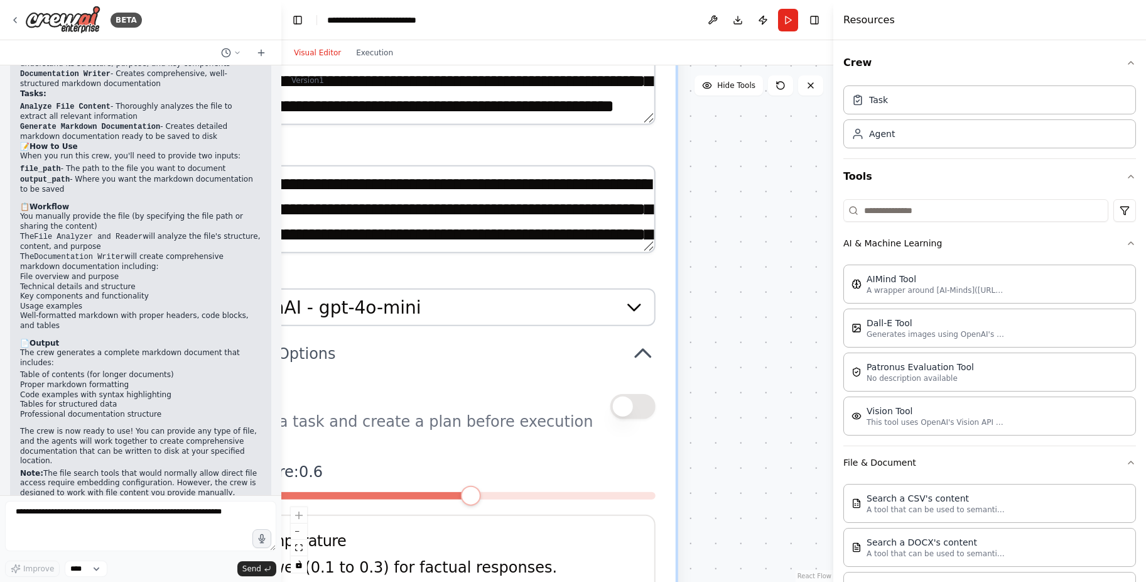
click at [460, 486] on span at bounding box center [470, 496] width 20 height 20
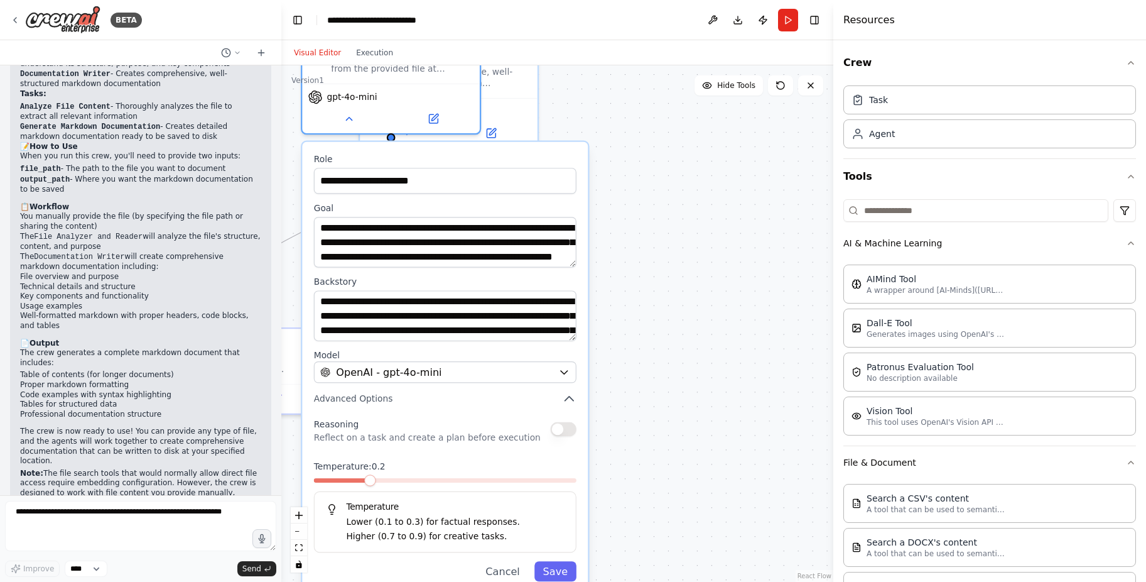
click at [356, 481] on span at bounding box center [340, 480] width 53 height 4
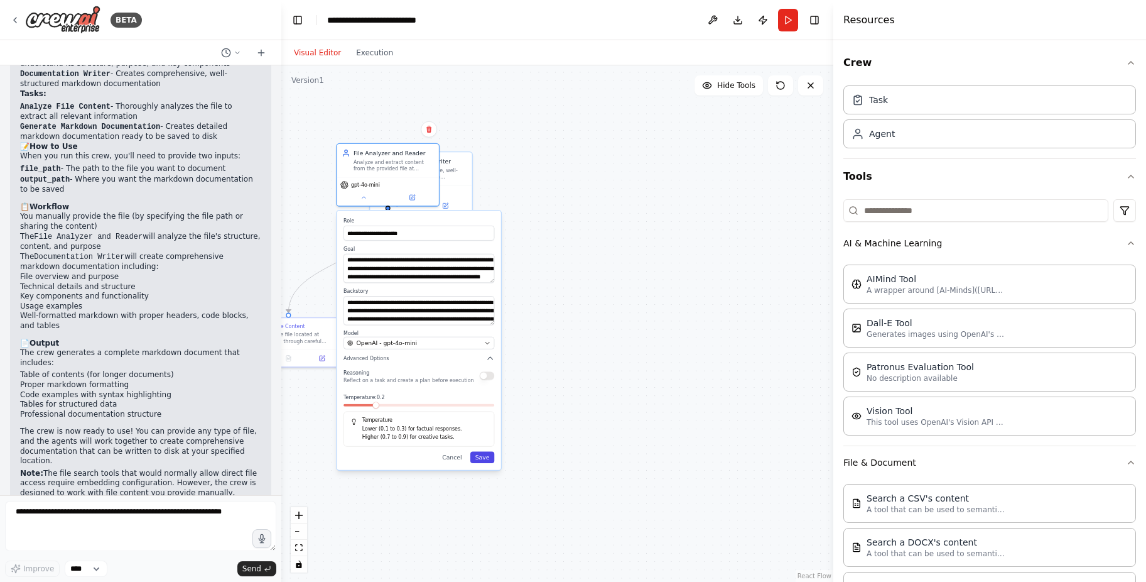
click at [484, 458] on button "Save" at bounding box center [482, 457] width 24 height 11
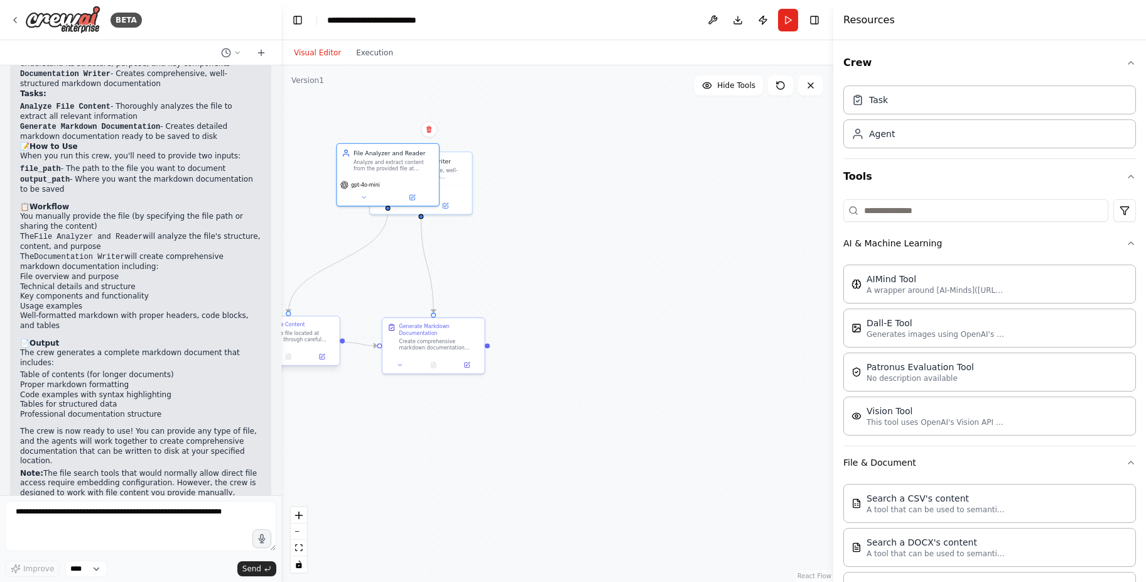
click at [326, 334] on div "Analyze the file located at {file_path} through careful examination. The user w…" at bounding box center [294, 336] width 80 height 13
click at [327, 365] on div "Analyze File Content Analyze the file located at {file_path} through careful ex…" at bounding box center [289, 340] width 104 height 50
click at [323, 355] on icon at bounding box center [323, 356] width 4 height 4
drag, startPoint x: 449, startPoint y: 460, endPoint x: 622, endPoint y: 470, distance: 173.0
click at [624, 471] on div ".deletable-edge-delete-btn { width: 20px; height: 20px; border: 0px solid #ffff…" at bounding box center [557, 323] width 552 height 516
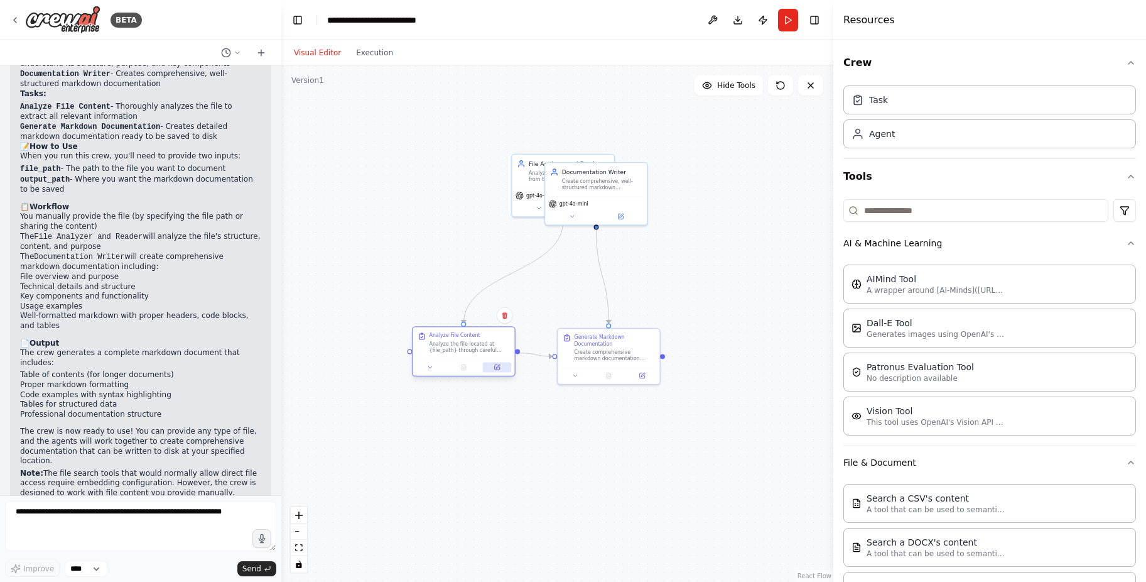
click at [497, 367] on icon at bounding box center [498, 366] width 4 height 4
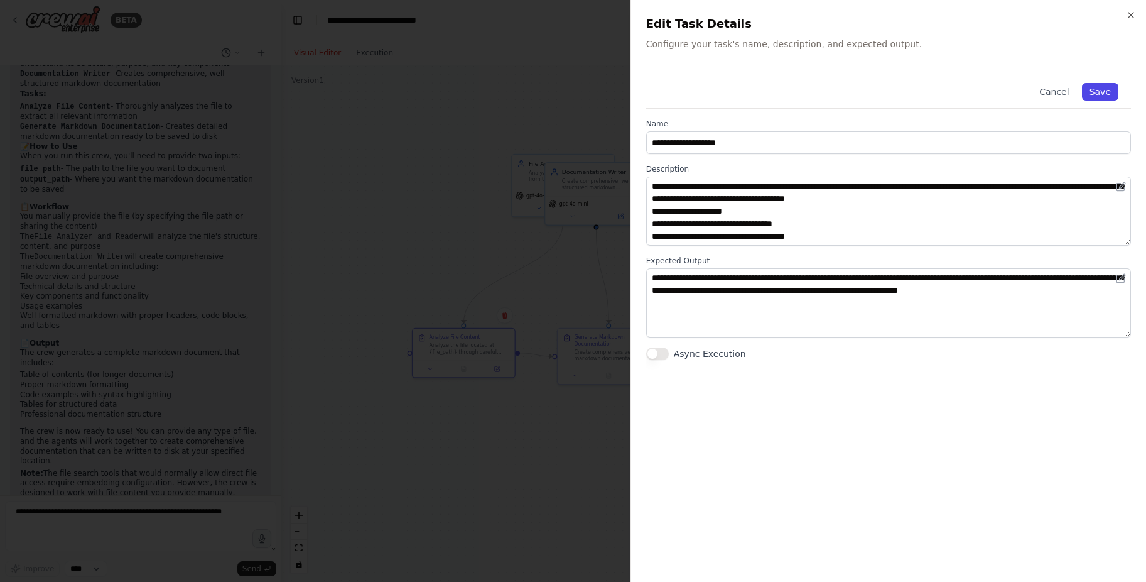
click at [1099, 86] on button "Save" at bounding box center [1100, 92] width 36 height 18
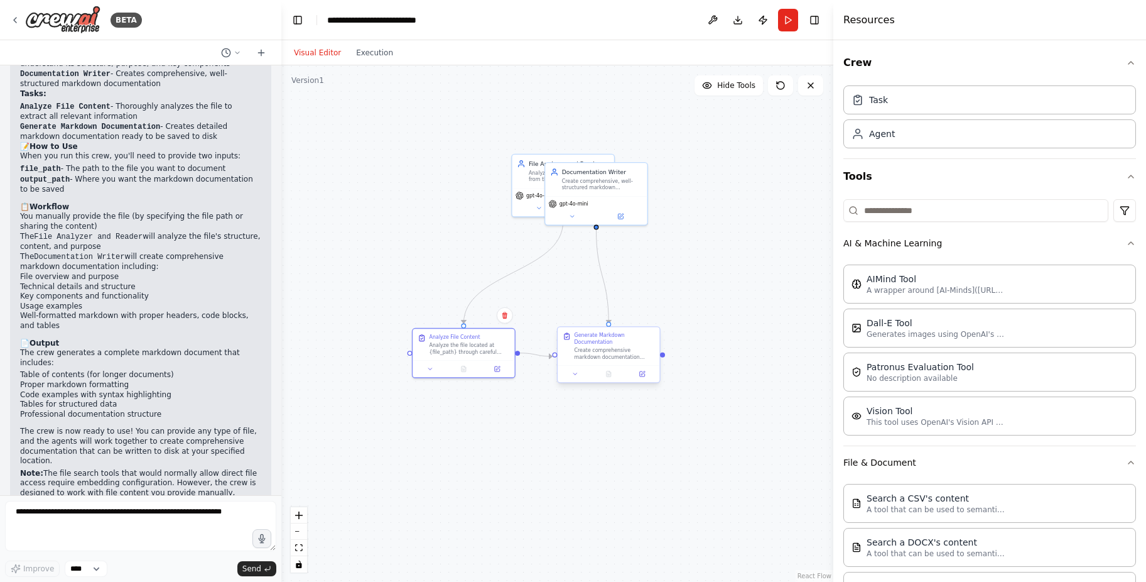
click at [601, 355] on div "Create comprehensive markdown documentation based on the file analysis. The doc…" at bounding box center [615, 353] width 80 height 13
click at [644, 378] on button at bounding box center [646, 374] width 28 height 10
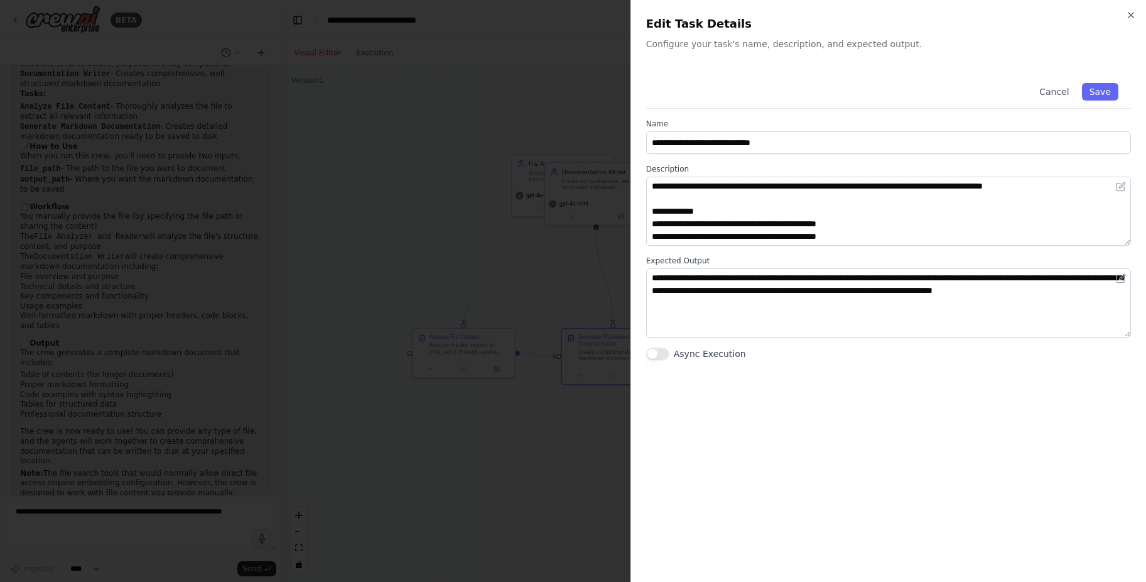
scroll to position [176, 0]
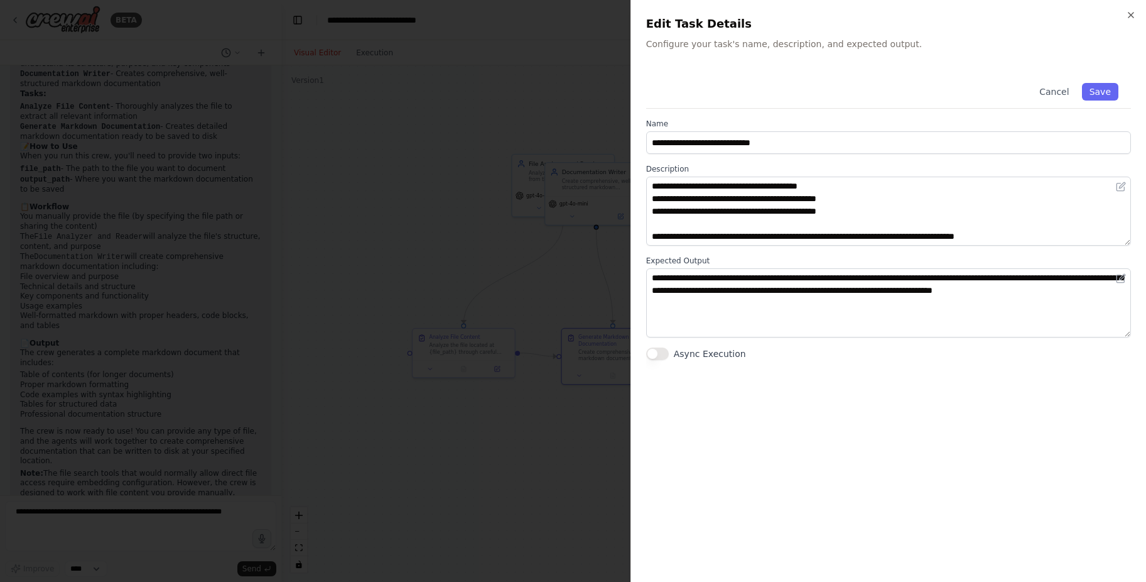
click at [559, 303] on div at bounding box center [573, 291] width 1146 height 582
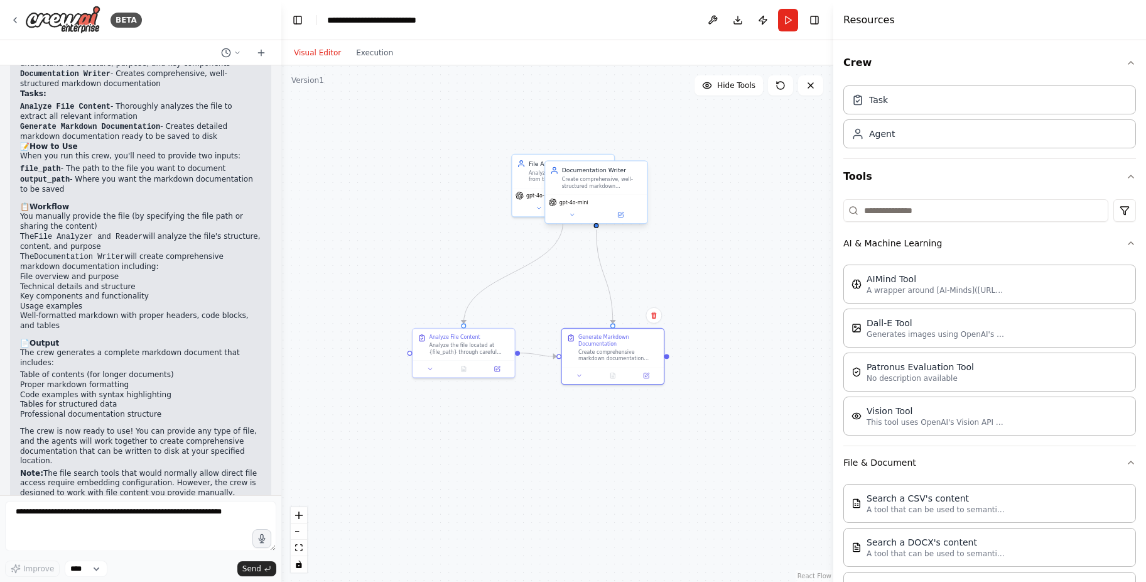
click at [606, 193] on div "Documentation Writer Create comprehensive, well-structured markdown documentati…" at bounding box center [596, 177] width 102 height 33
click at [624, 215] on icon at bounding box center [620, 214] width 7 height 7
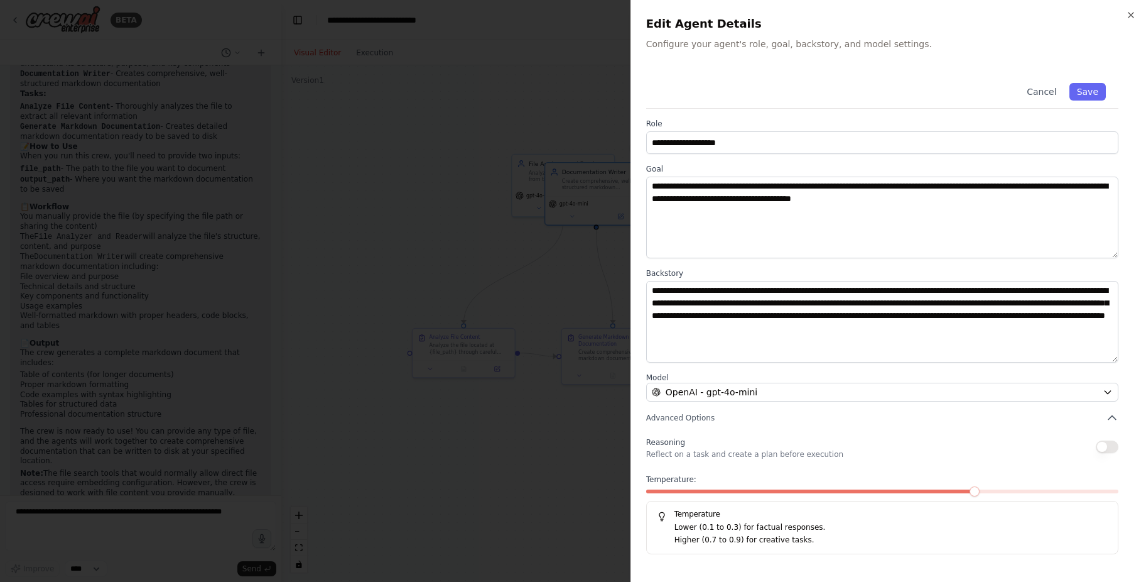
drag, startPoint x: 652, startPoint y: 484, endPoint x: 659, endPoint y: 489, distance: 8.5
click at [652, 486] on div "Temperature: Temperature Lower (0.1 to 0.3) for factual responses. Higher (0.7 …" at bounding box center [882, 514] width 472 height 80
click at [660, 490] on span at bounding box center [811, 491] width 331 height 4
click at [1120, 415] on div "**********" at bounding box center [888, 312] width 485 height 484
click at [704, 453] on p "Reflect on a task and create a plan before execution" at bounding box center [744, 454] width 197 height 10
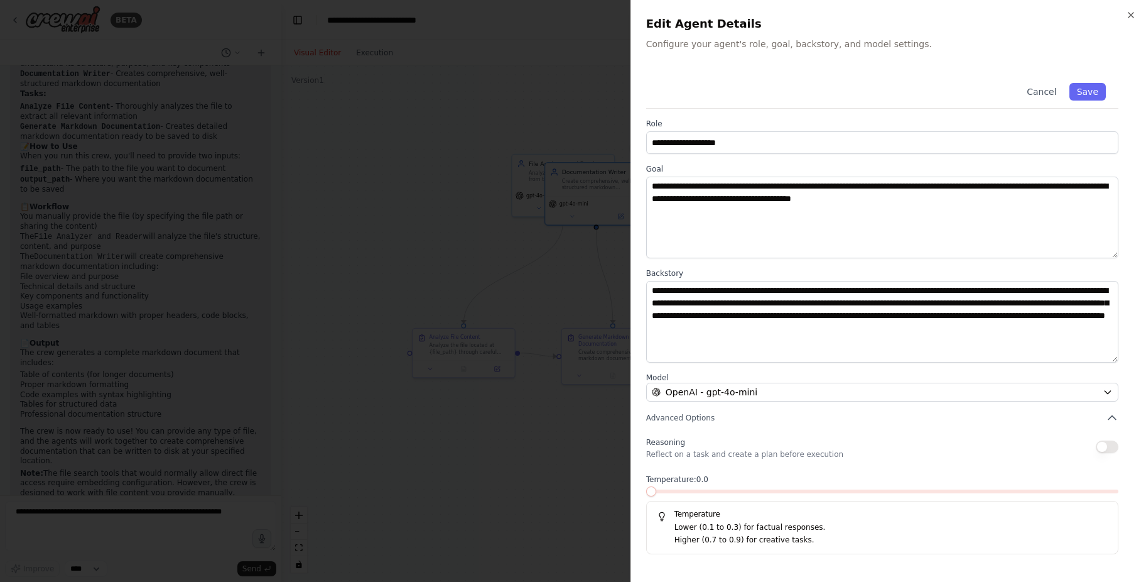
click at [1107, 445] on button "button" at bounding box center [1107, 446] width 23 height 13
click at [1089, 90] on button "Save" at bounding box center [1088, 92] width 36 height 18
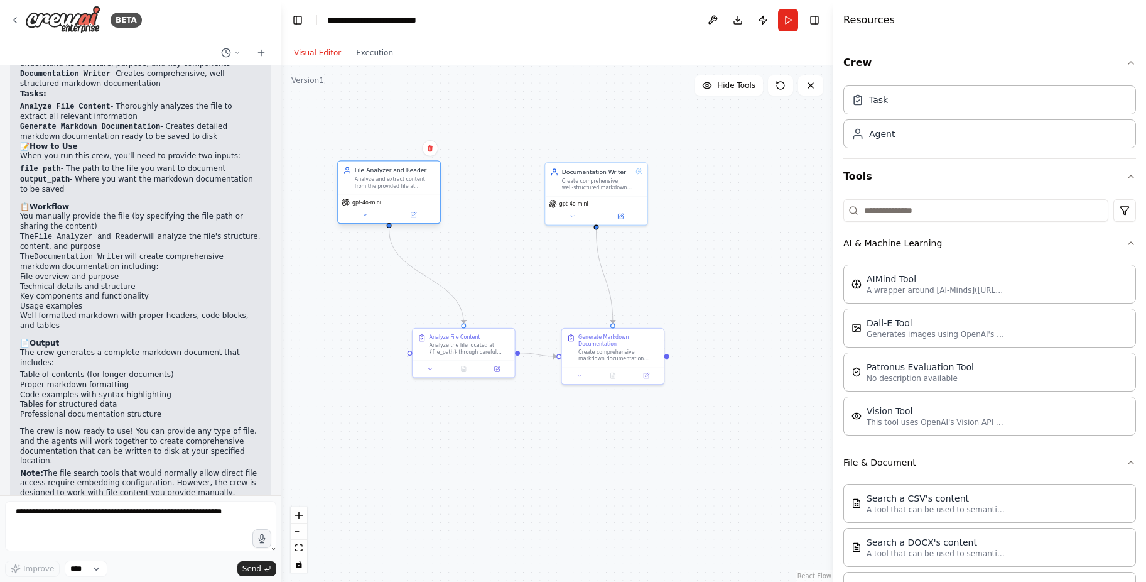
drag, startPoint x: 523, startPoint y: 168, endPoint x: 356, endPoint y: 177, distance: 167.3
click at [356, 177] on div "Analyze and extract content from the provided file at {file_path} through manua…" at bounding box center [395, 182] width 80 height 13
drag, startPoint x: 463, startPoint y: 354, endPoint x: 482, endPoint y: 308, distance: 50.2
click at [482, 308] on div "Analyze File Content Analyze the file located at {file_path} through careful ex…" at bounding box center [481, 292] width 102 height 31
drag, startPoint x: 481, startPoint y: 273, endPoint x: 426, endPoint y: 305, distance: 63.3
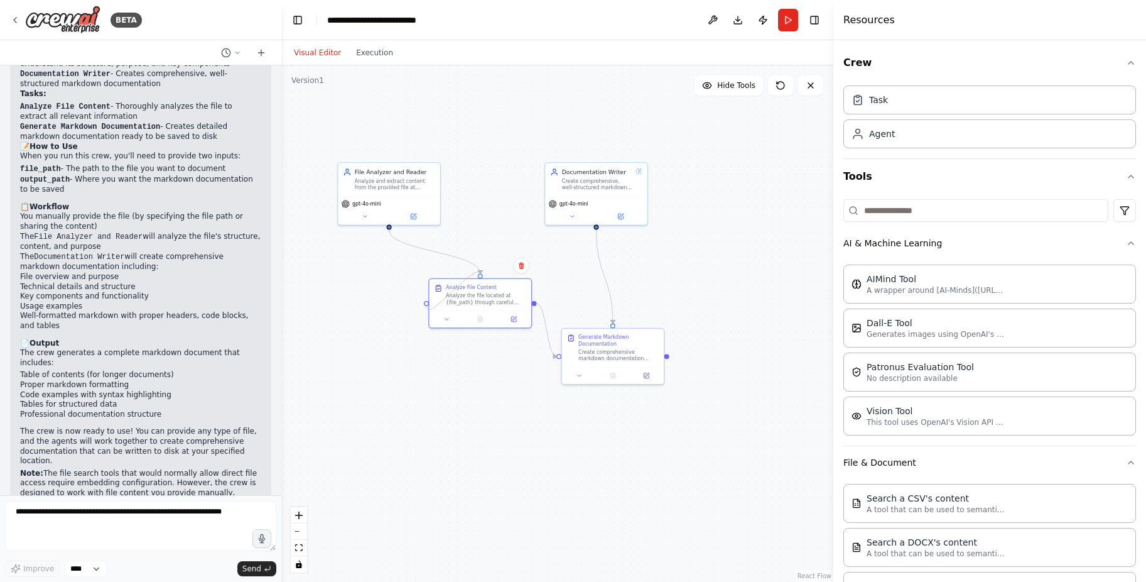
click at [426, 305] on div ".deletable-edge-delete-btn { width: 20px; height: 20px; border: 0px solid #ffff…" at bounding box center [557, 323] width 552 height 516
click at [421, 245] on icon "Edge from 3f136d64-c056-4e61-9f2b-f6959ca579ba to 7621664b-1dc3-4a0b-9864-adb1b…" at bounding box center [434, 251] width 91 height 44
click at [414, 249] on icon "Edge from 3f136d64-c056-4e61-9f2b-f6959ca579ba to 7621664b-1dc3-4a0b-9864-adb1b…" at bounding box center [434, 251] width 91 height 44
click at [436, 254] on icon at bounding box center [435, 252] width 6 height 8
drag, startPoint x: 390, startPoint y: 225, endPoint x: 426, endPoint y: 305, distance: 88.3
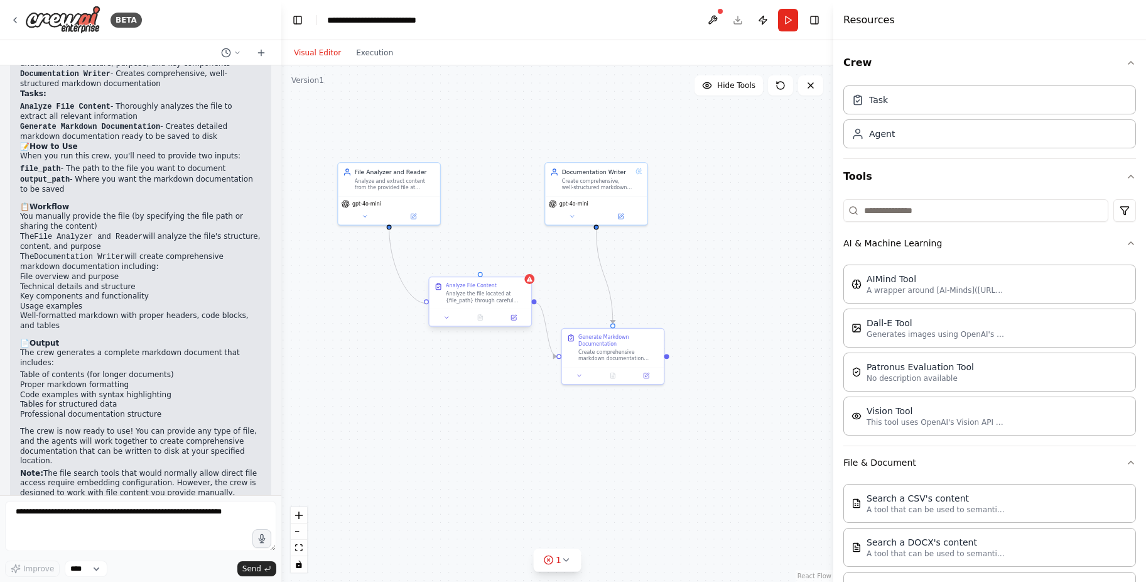
click at [426, 305] on div ".deletable-edge-delete-btn { width: 20px; height: 20px; border: 0px solid #ffff…" at bounding box center [557, 323] width 552 height 516
drag, startPoint x: 389, startPoint y: 226, endPoint x: 426, endPoint y: 302, distance: 84.6
click at [426, 302] on div "File Analyzer and Reader Analyze and extract content from the provided file at …" at bounding box center [553, 291] width 364 height 340
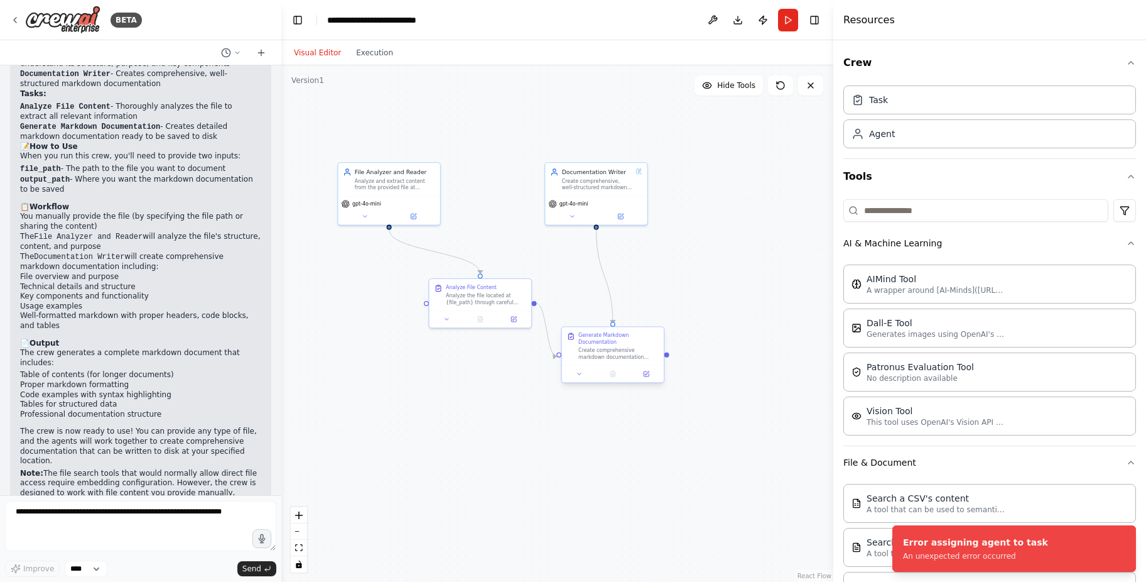
click at [611, 344] on div "Generate Markdown Documentation" at bounding box center [619, 338] width 80 height 13
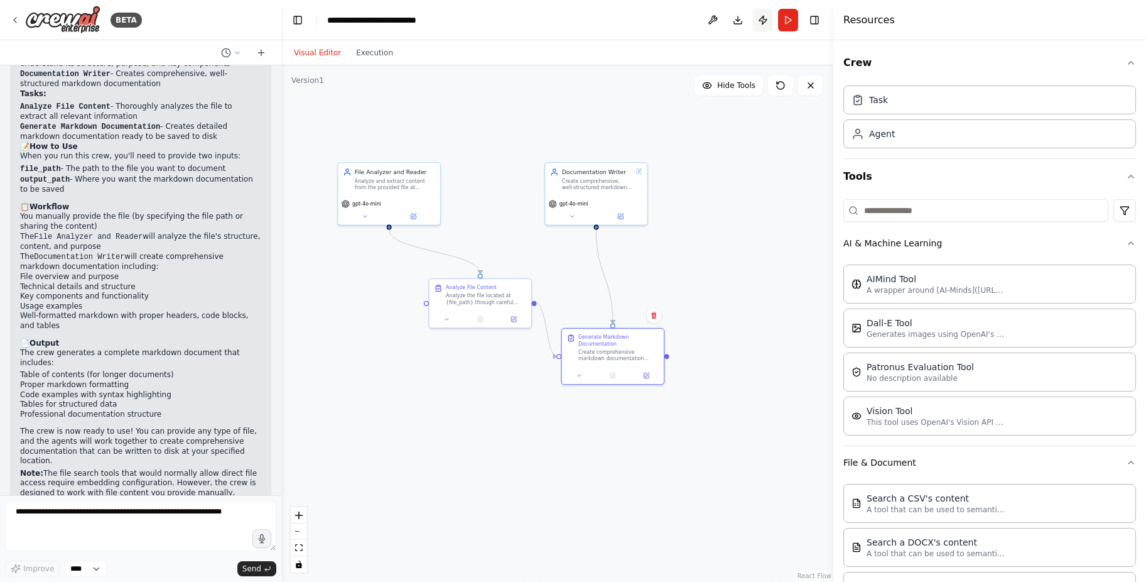
click at [762, 23] on button "Publish" at bounding box center [763, 20] width 20 height 23
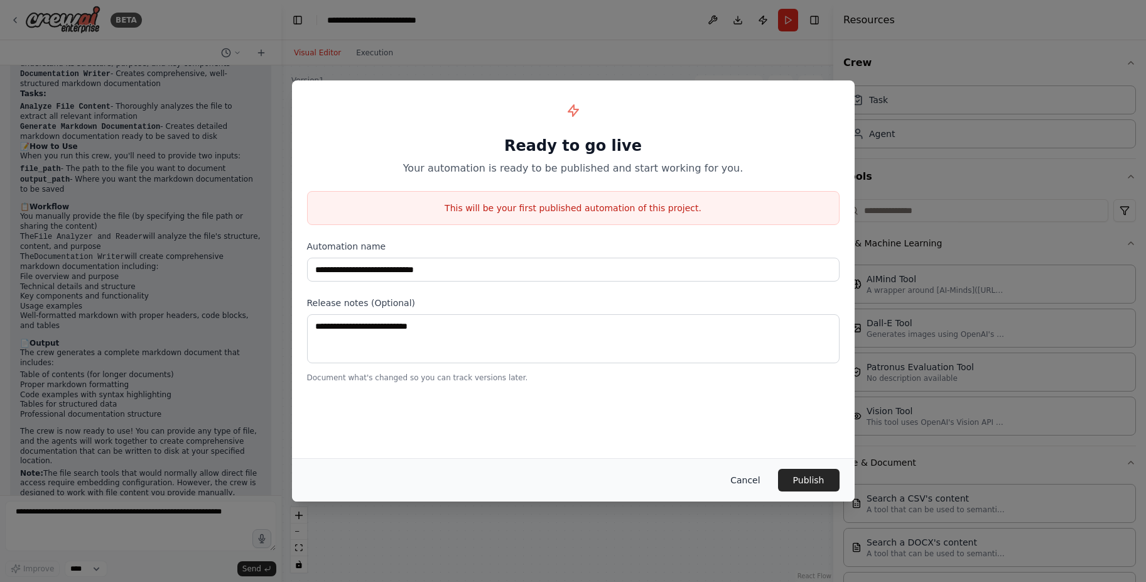
click at [753, 484] on button "Cancel" at bounding box center [745, 480] width 50 height 23
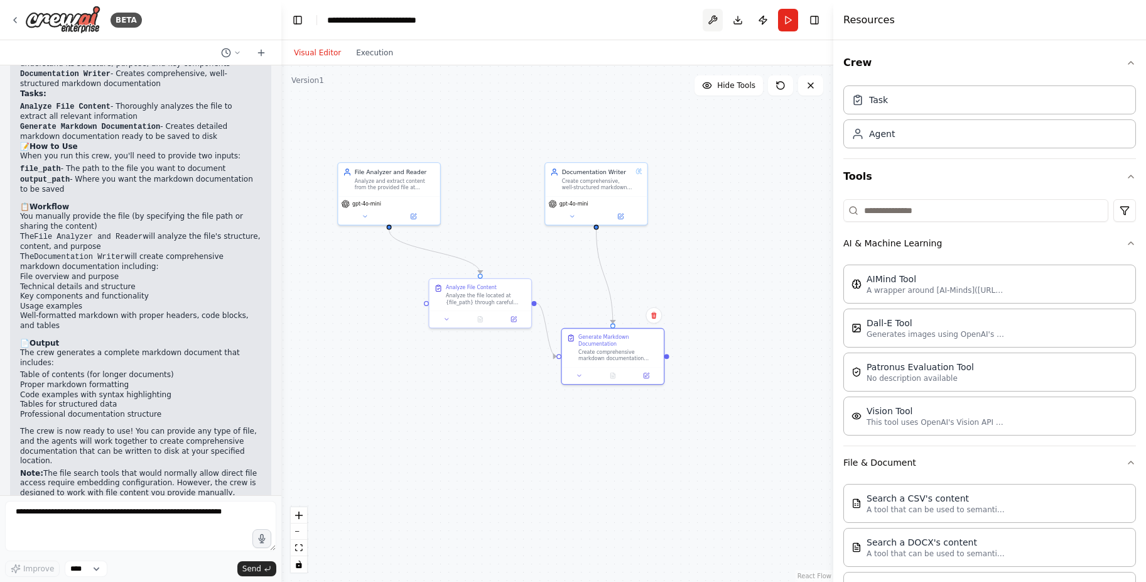
click at [705, 24] on button at bounding box center [713, 20] width 20 height 23
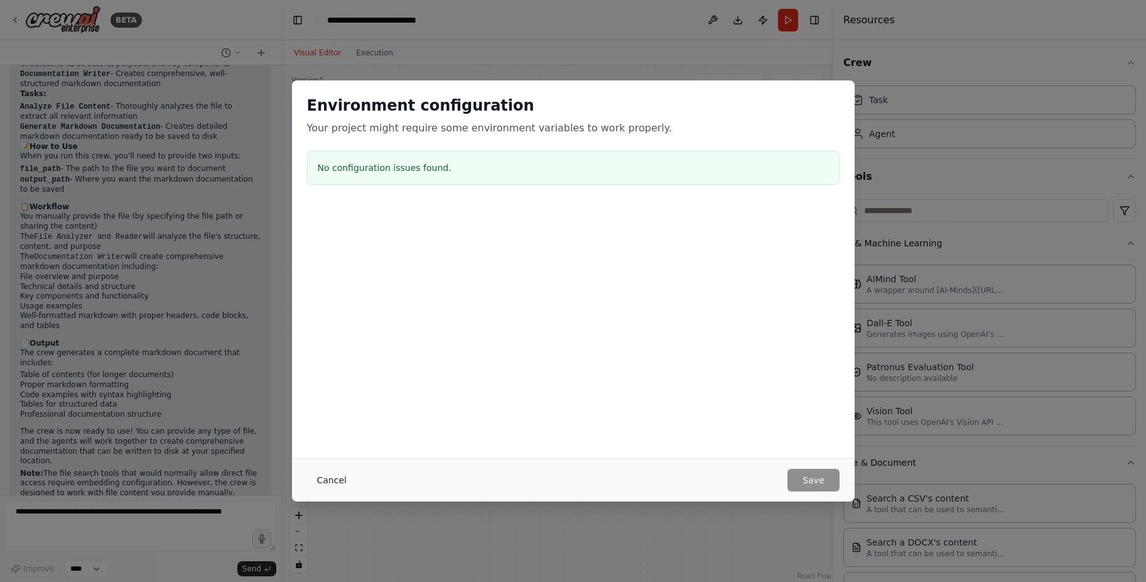
click at [337, 481] on button "Cancel" at bounding box center [332, 480] width 50 height 23
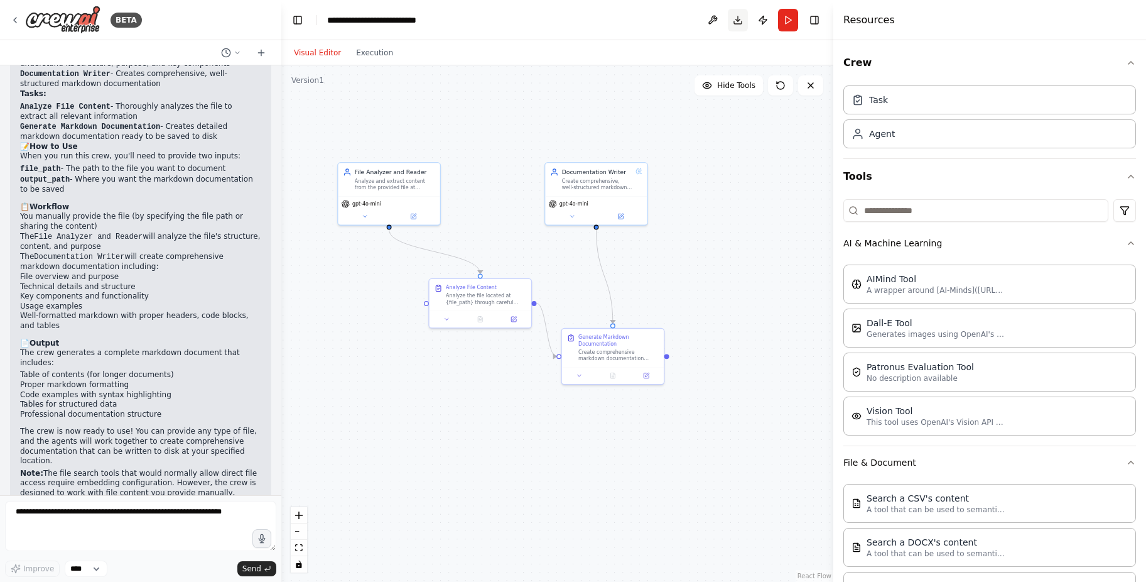
click at [742, 21] on button "Download" at bounding box center [738, 20] width 20 height 23
